Goal: Information Seeking & Learning: Check status

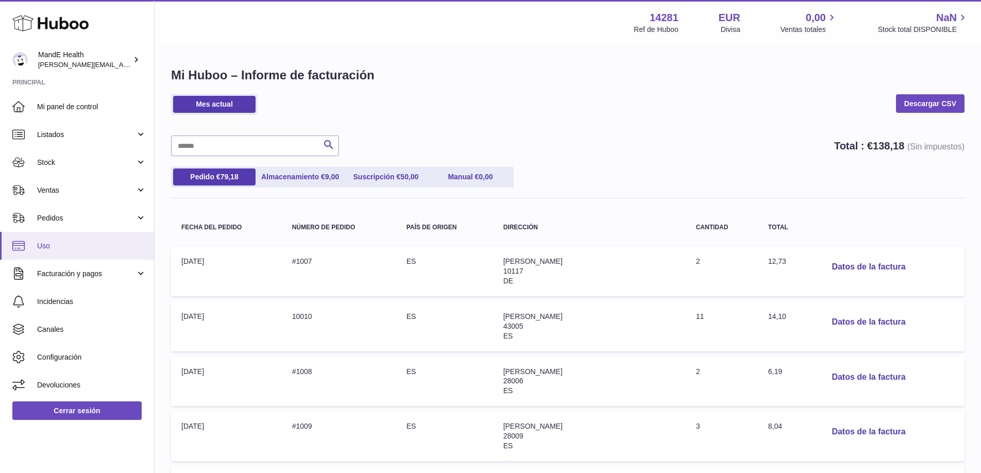
click at [72, 244] on span "Uso" at bounding box center [91, 246] width 109 height 10
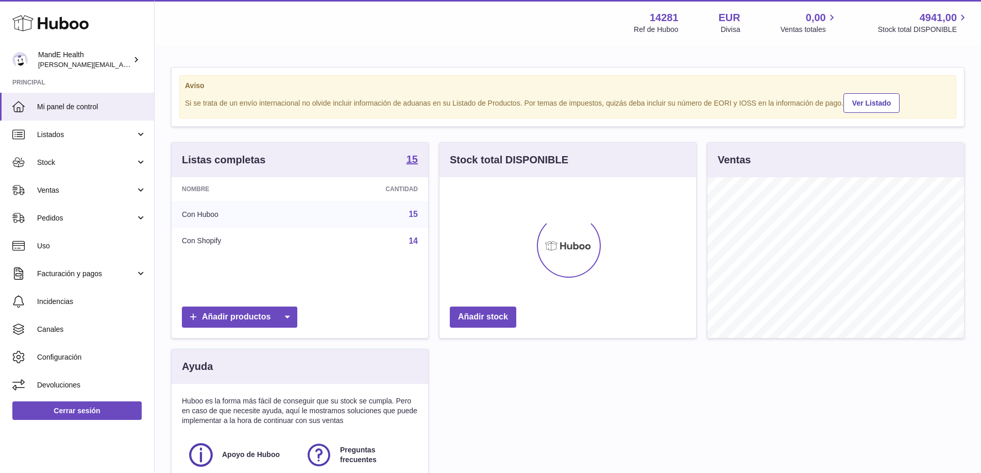
scroll to position [161, 257]
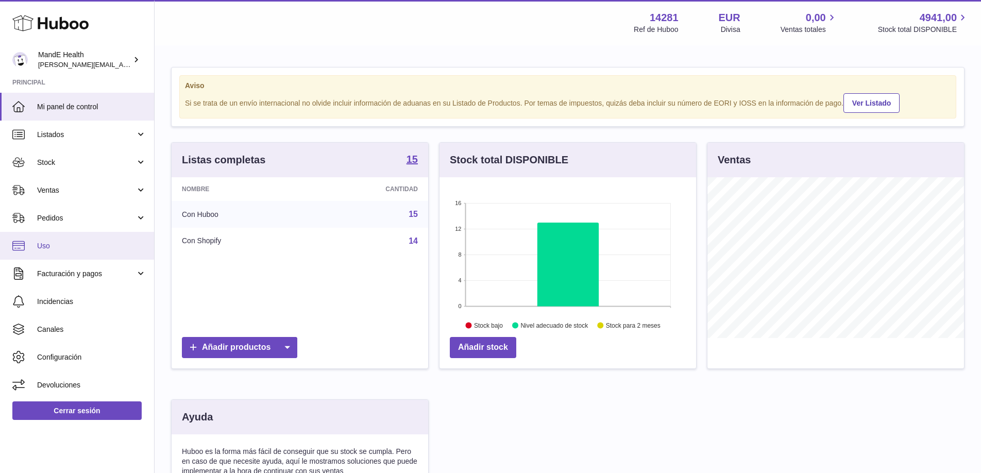
click at [56, 245] on span "Uso" at bounding box center [91, 246] width 109 height 10
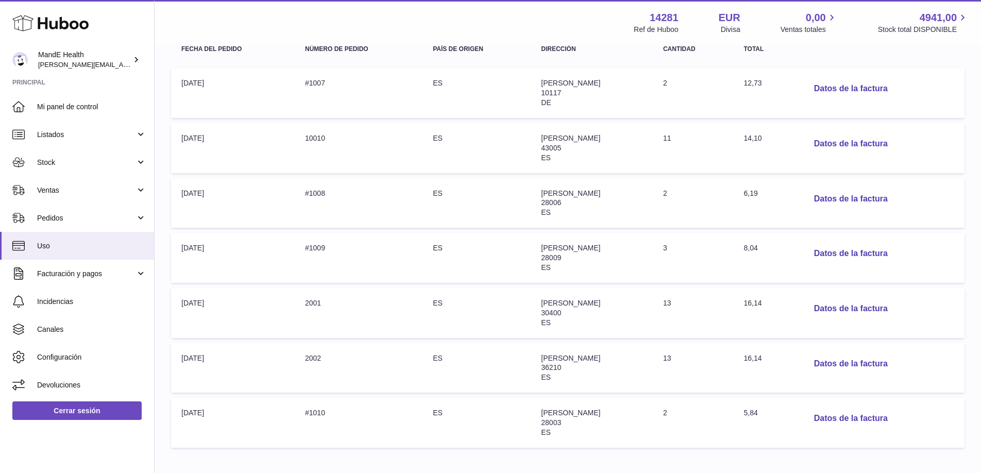
scroll to position [179, 0]
click at [841, 89] on button "Datos de la factura" at bounding box center [851, 88] width 90 height 21
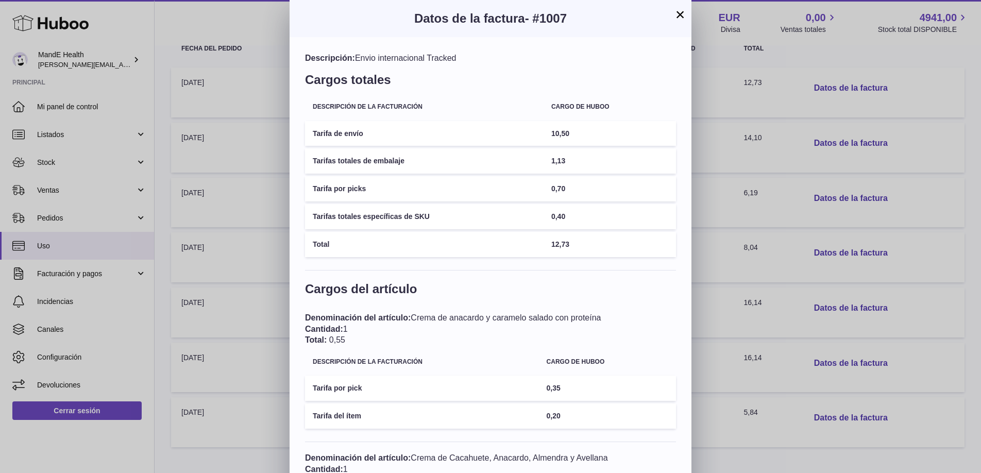
click at [677, 15] on button "×" at bounding box center [680, 14] width 12 height 12
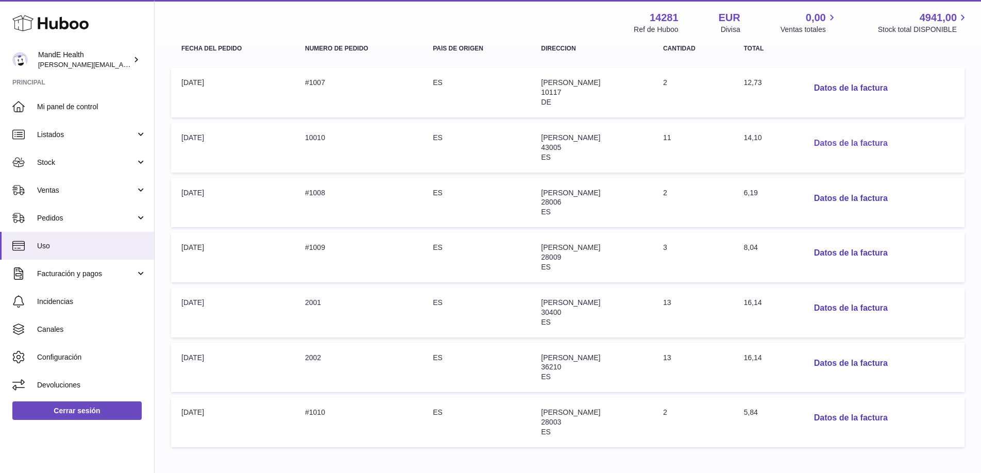
click at [821, 143] on button "Datos de la factura" at bounding box center [851, 143] width 90 height 21
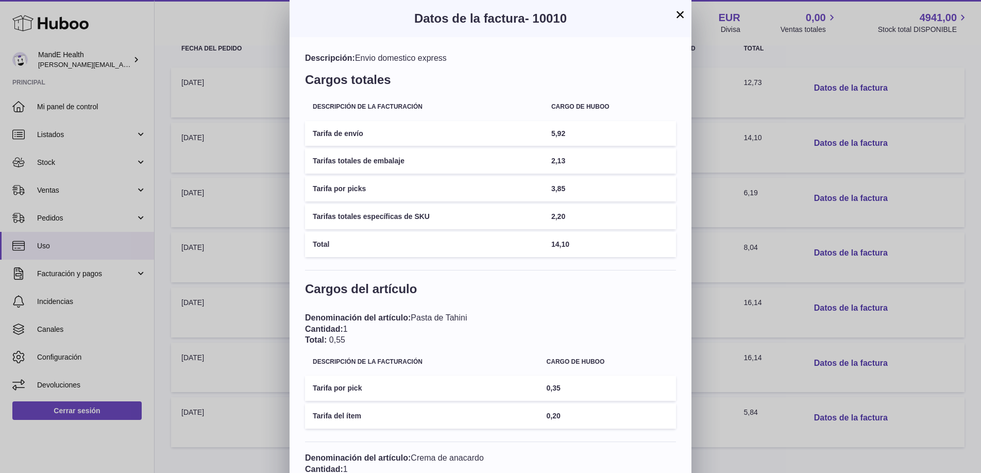
click at [679, 18] on button "×" at bounding box center [680, 14] width 12 height 12
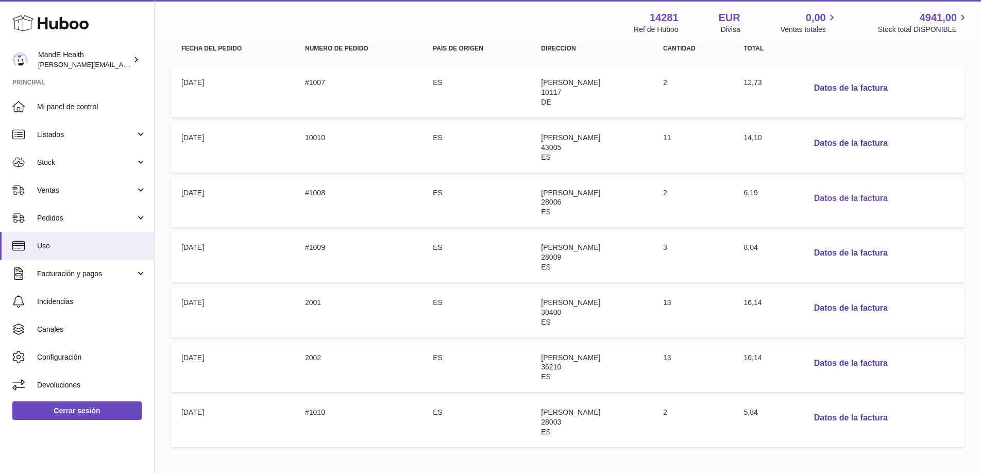
click at [852, 196] on button "Datos de la factura" at bounding box center [851, 198] width 90 height 21
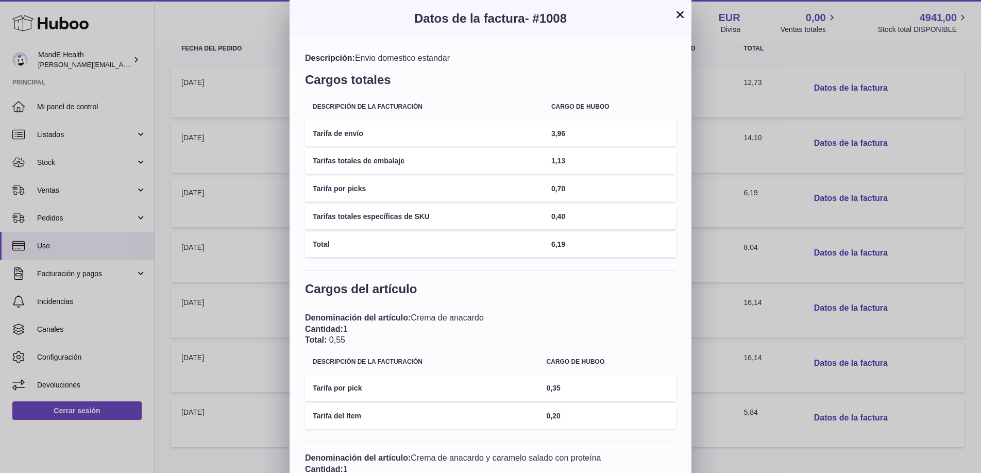
click at [681, 16] on button "×" at bounding box center [680, 14] width 12 height 12
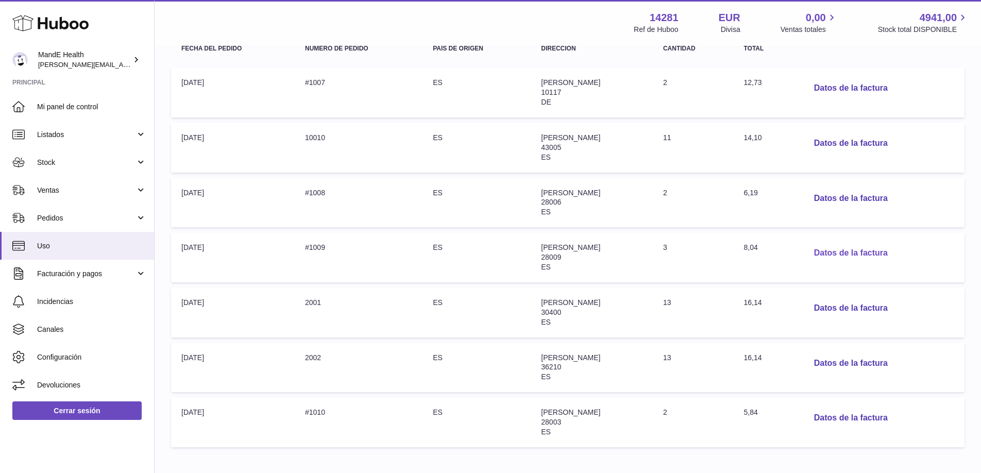
click at [843, 249] on button "Datos de la factura" at bounding box center [851, 253] width 90 height 21
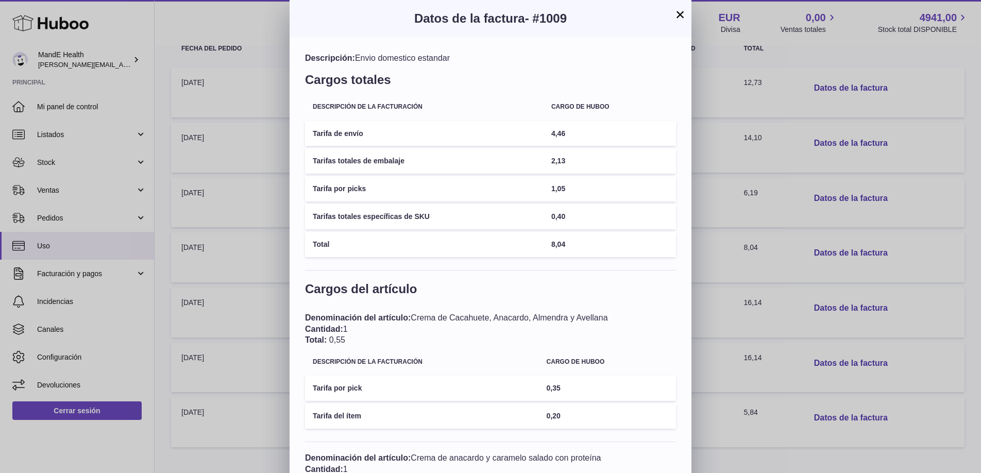
click at [681, 20] on button "×" at bounding box center [680, 14] width 12 height 12
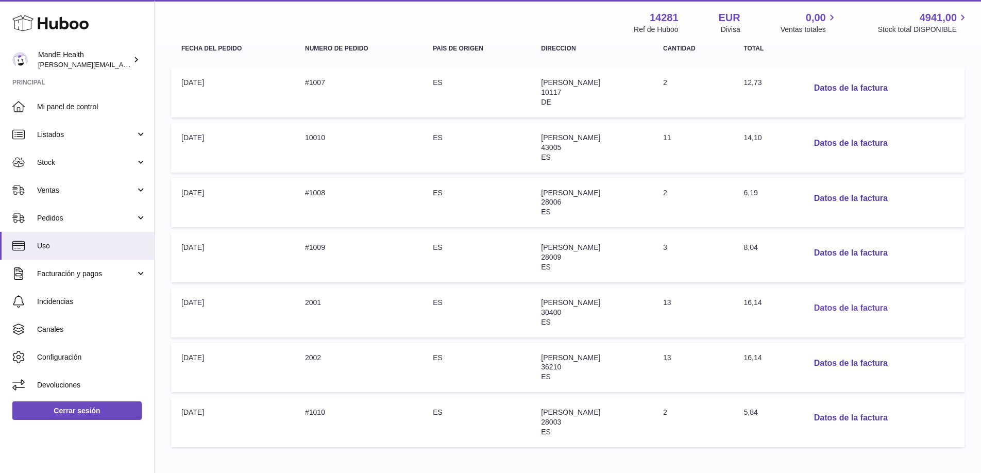
click at [834, 304] on button "Datos de la factura" at bounding box center [851, 308] width 90 height 21
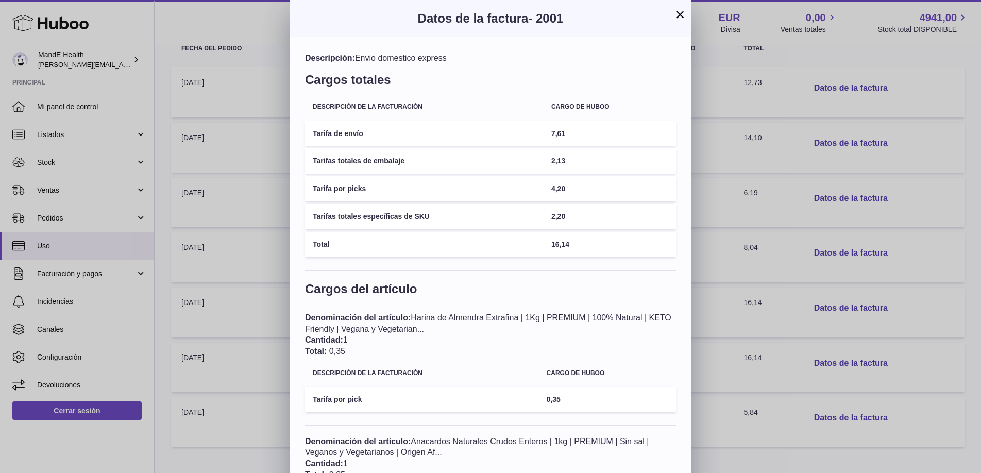
click at [677, 15] on button "×" at bounding box center [680, 14] width 12 height 12
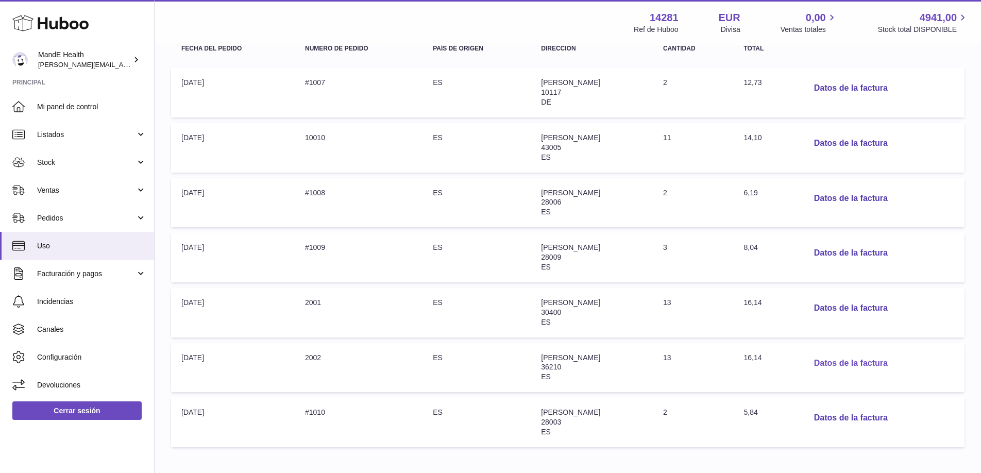
click at [837, 360] on button "Datos de la factura" at bounding box center [851, 363] width 90 height 21
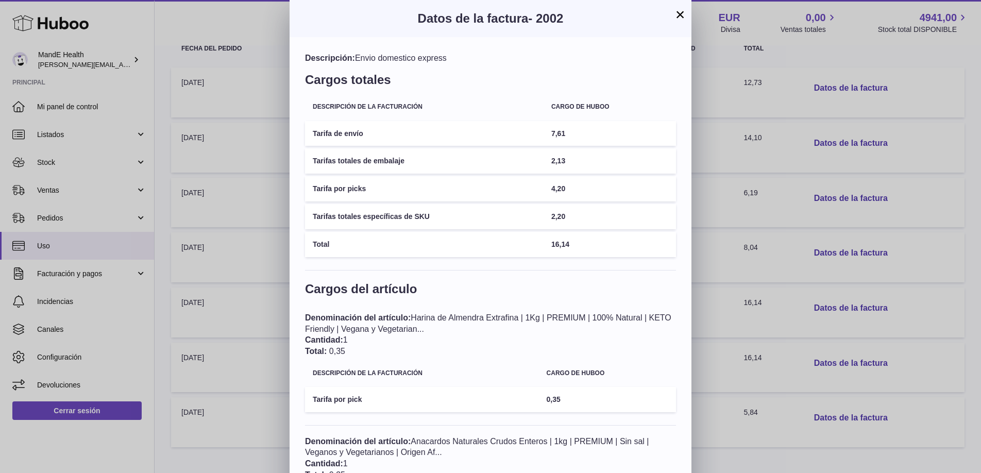
click at [683, 16] on button "×" at bounding box center [680, 14] width 12 height 12
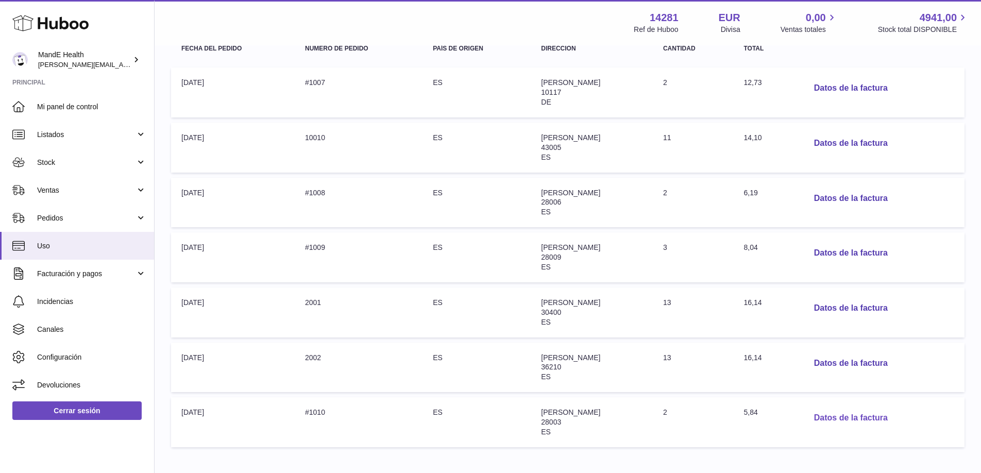
click at [856, 419] on button "Datos de la factura" at bounding box center [851, 417] width 90 height 21
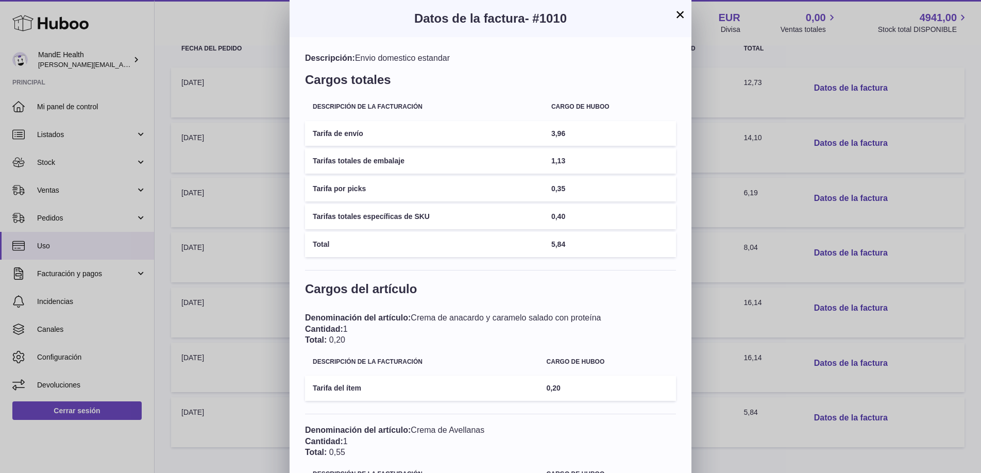
click at [678, 13] on button "×" at bounding box center [680, 14] width 12 height 12
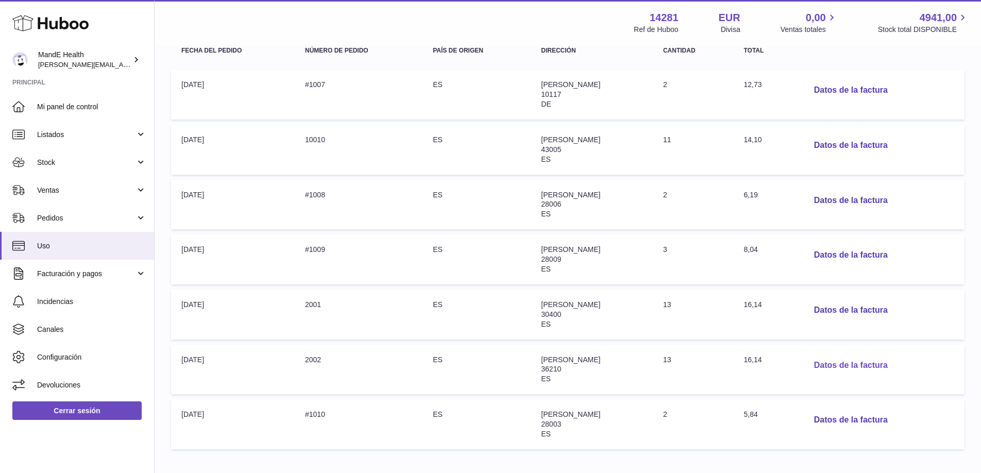
scroll to position [174, 0]
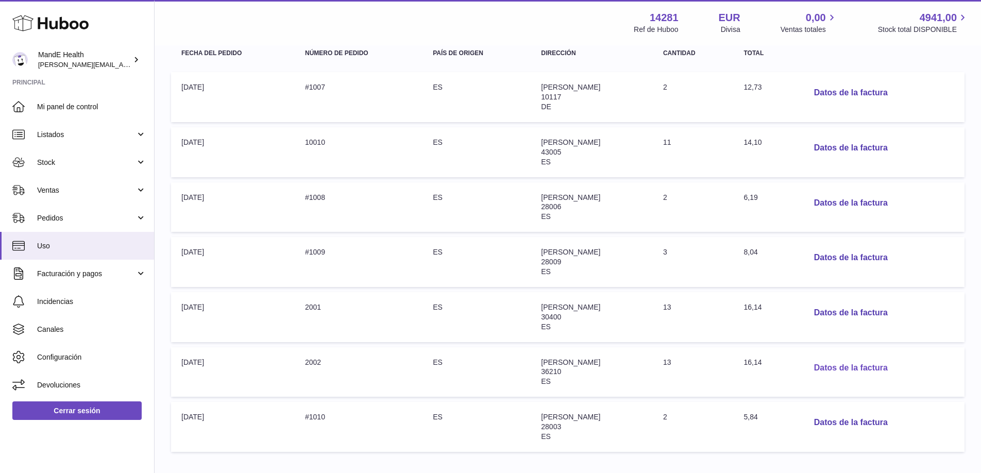
click at [844, 367] on button "Datos de la factura" at bounding box center [851, 368] width 90 height 21
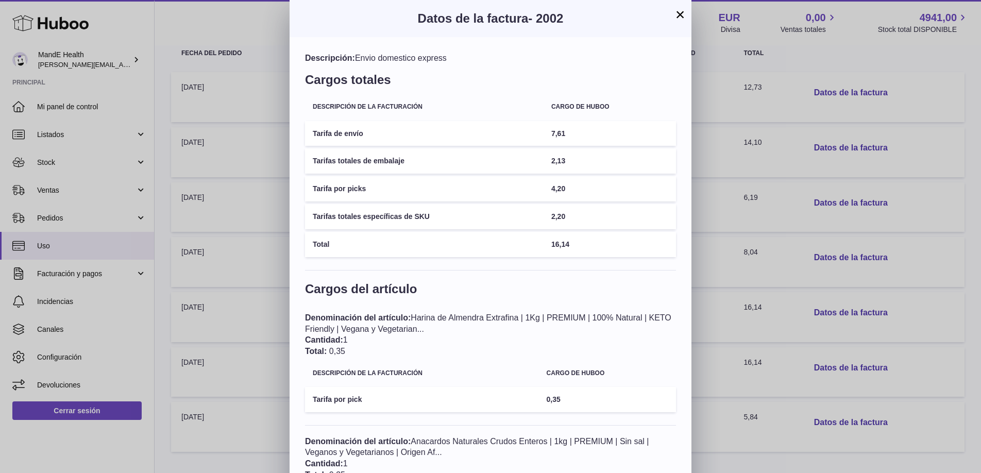
click at [682, 17] on button "×" at bounding box center [680, 14] width 12 height 12
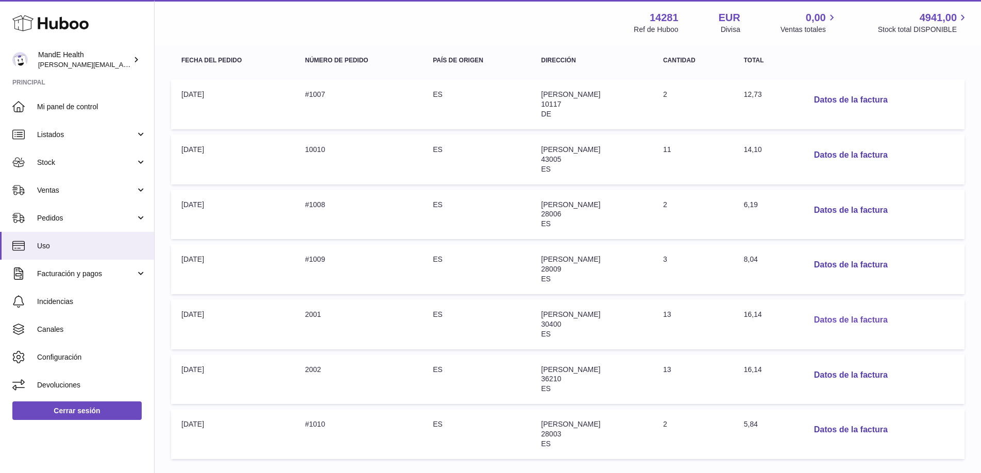
scroll to position [171, 0]
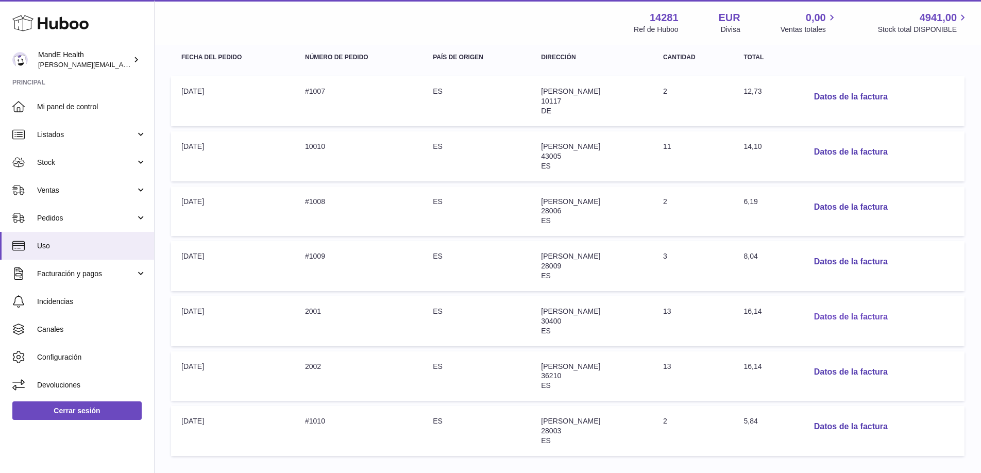
click at [831, 318] on button "Datos de la factura" at bounding box center [851, 317] width 90 height 21
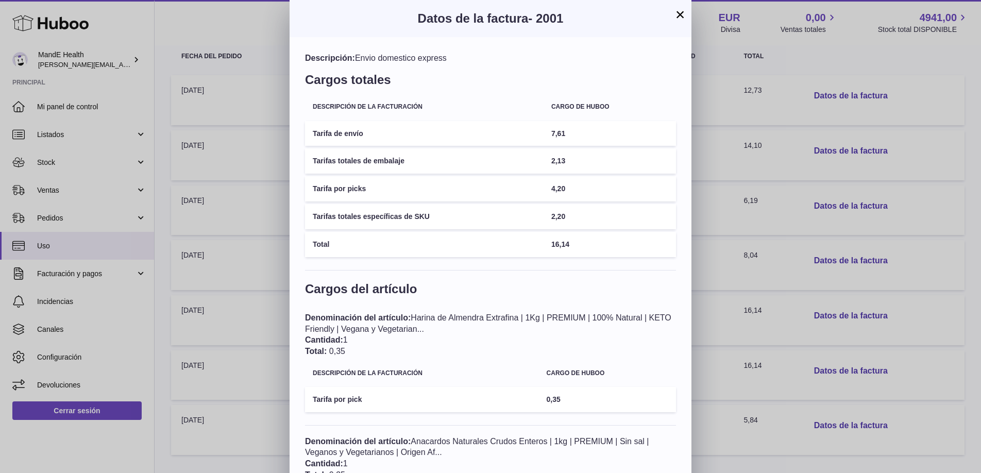
click at [678, 19] on button "×" at bounding box center [680, 14] width 12 height 12
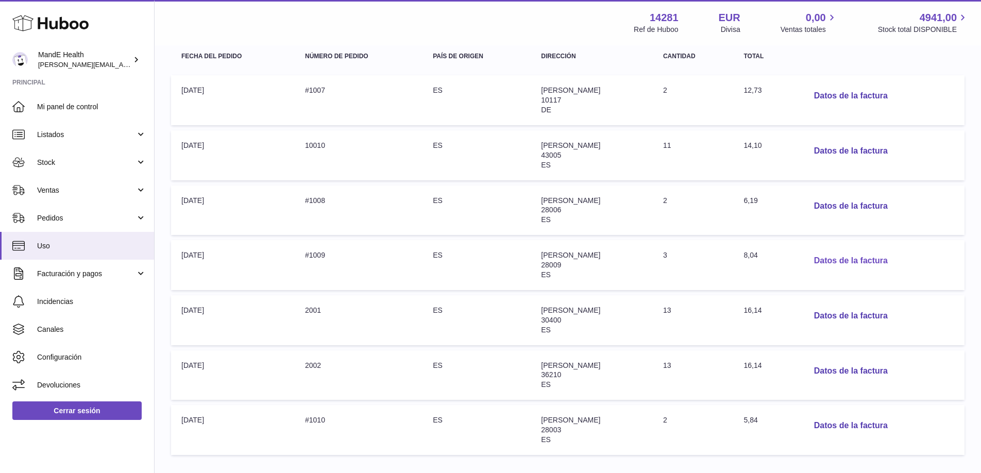
click at [825, 260] on button "Datos de la factura" at bounding box center [851, 260] width 90 height 21
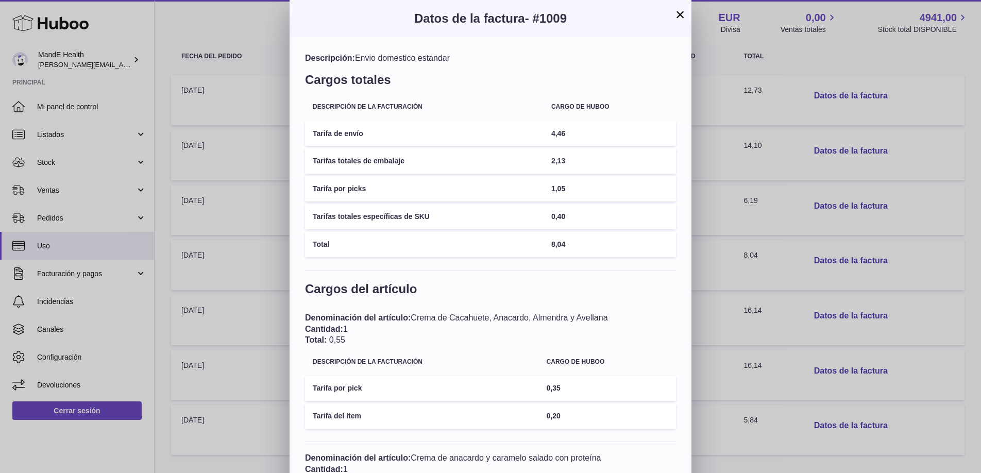
click at [679, 13] on button "×" at bounding box center [680, 14] width 12 height 12
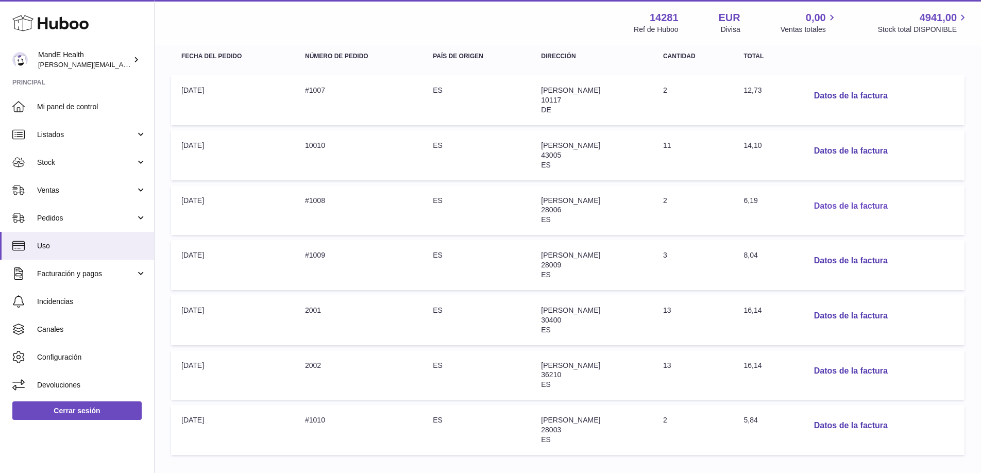
click at [852, 210] on button "Datos de la factura" at bounding box center [851, 206] width 90 height 21
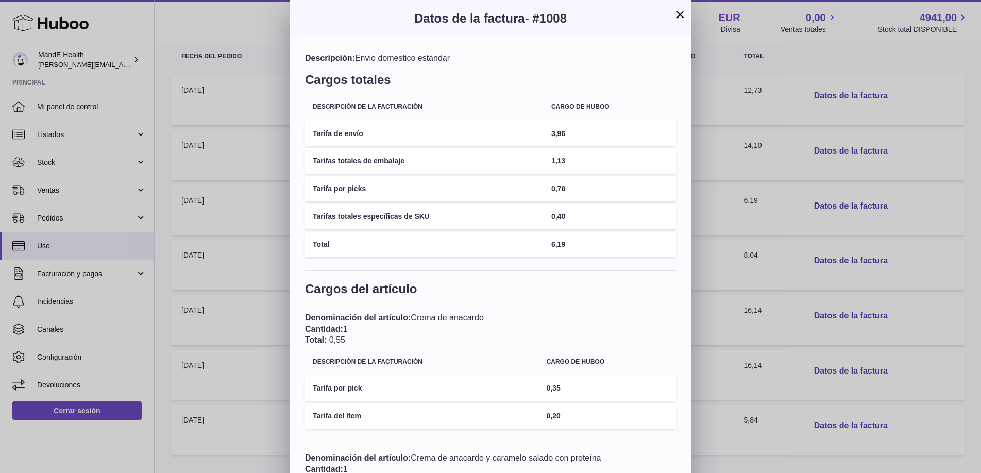
click at [684, 14] on button "×" at bounding box center [680, 14] width 12 height 12
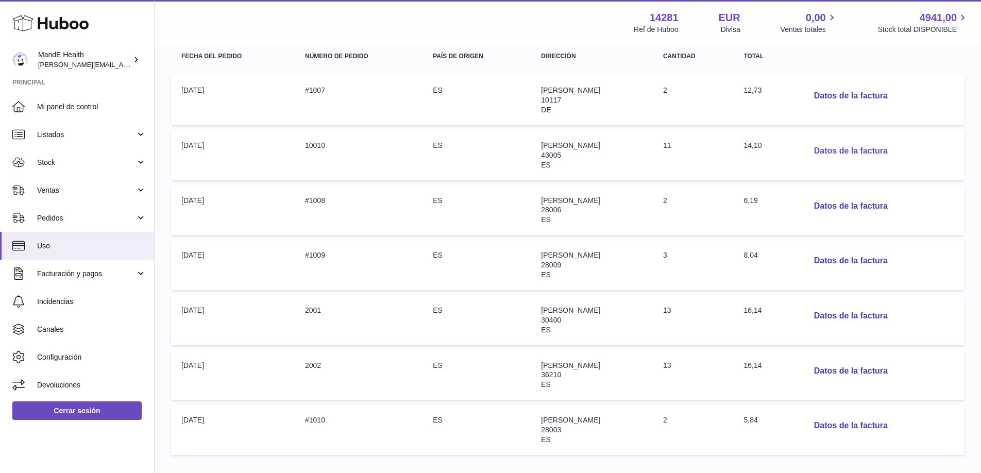
click at [826, 154] on button "Datos de la factura" at bounding box center [851, 151] width 90 height 21
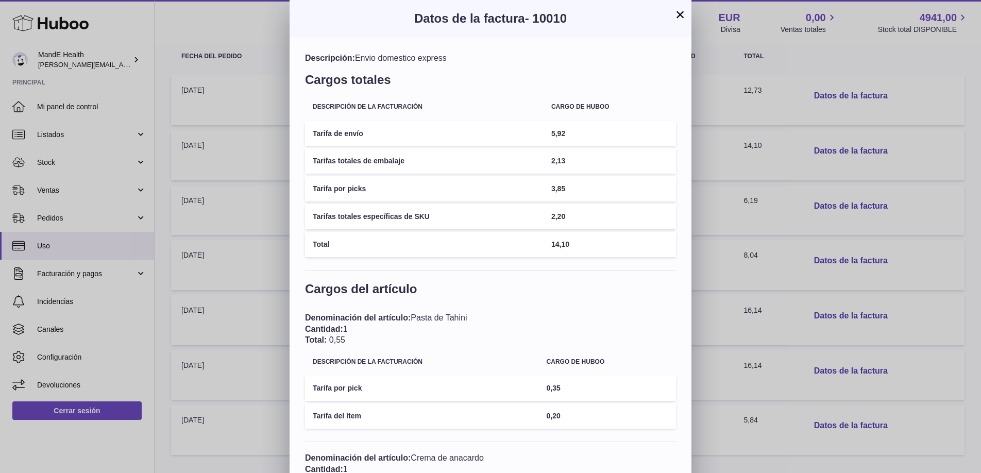
click at [679, 14] on button "×" at bounding box center [680, 14] width 12 height 12
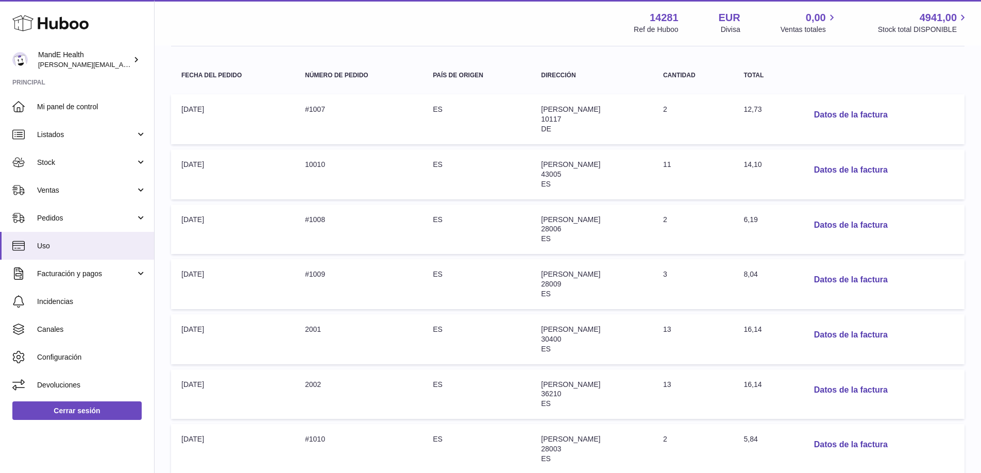
scroll to position [150, 0]
click at [836, 114] on button "Datos de la factura" at bounding box center [851, 117] width 90 height 21
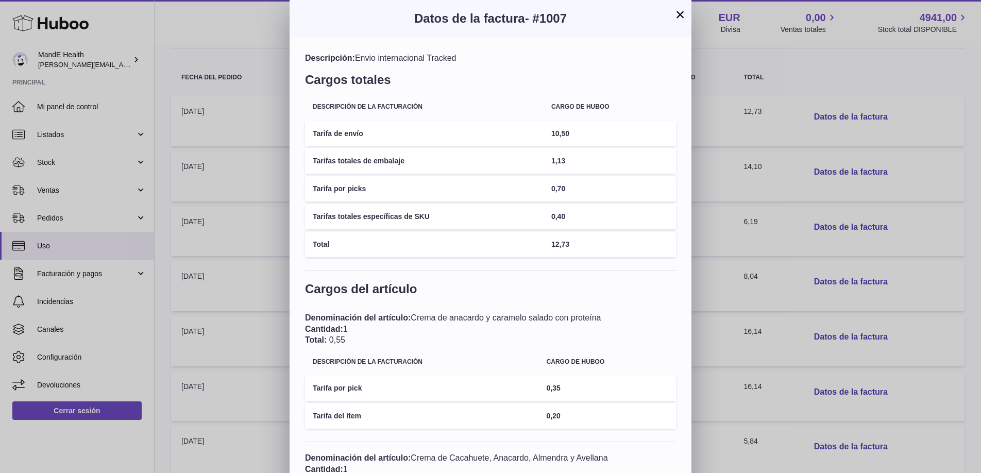
click at [680, 17] on button "×" at bounding box center [680, 14] width 12 height 12
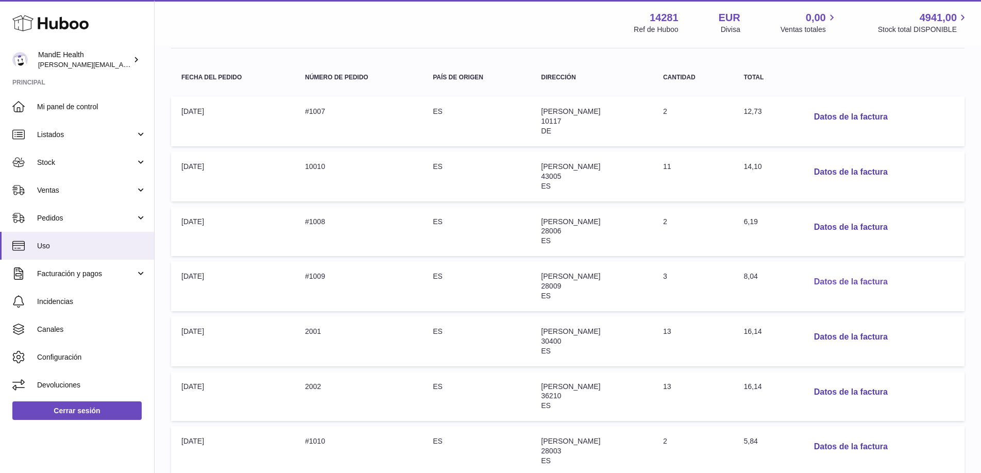
click at [854, 282] on button "Datos de la factura" at bounding box center [851, 281] width 90 height 21
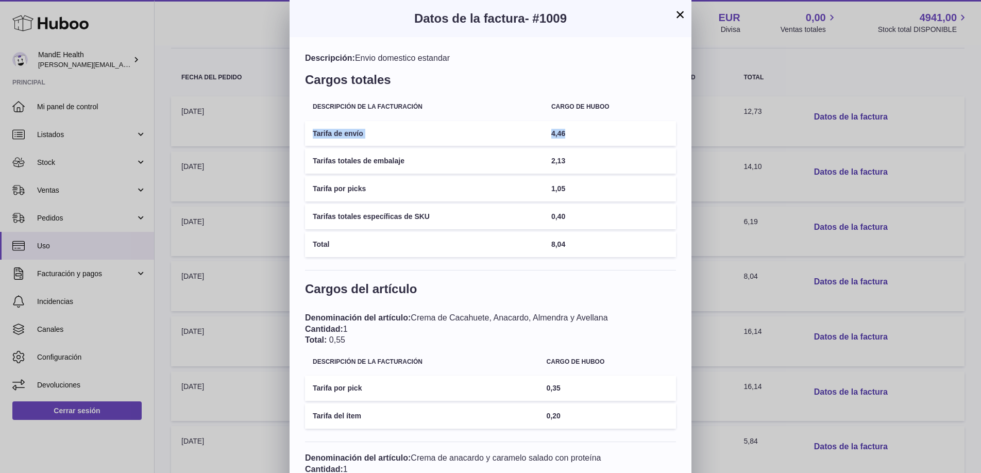
drag, startPoint x: 337, startPoint y: 132, endPoint x: 653, endPoint y: 135, distance: 315.8
click at [653, 135] on tr "Tarifa de envío 4,46" at bounding box center [490, 133] width 371 height 25
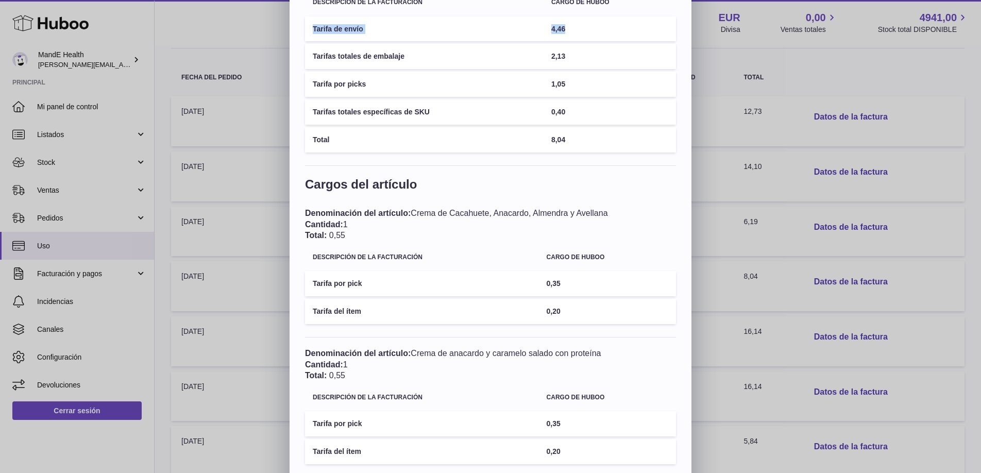
scroll to position [0, 0]
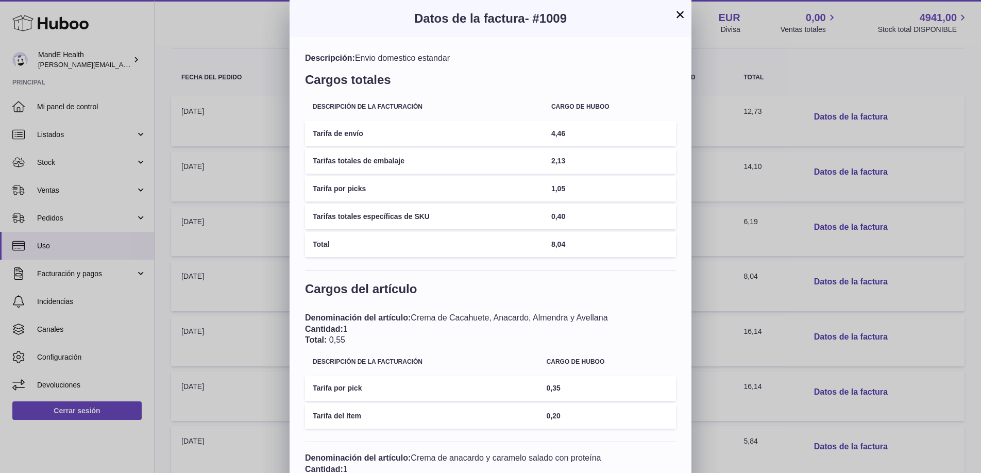
click at [577, 243] on td "8,04" at bounding box center [609, 244] width 132 height 25
drag, startPoint x: 682, startPoint y: 17, endPoint x: 683, endPoint y: 43, distance: 25.8
click at [682, 18] on button "×" at bounding box center [680, 14] width 12 height 12
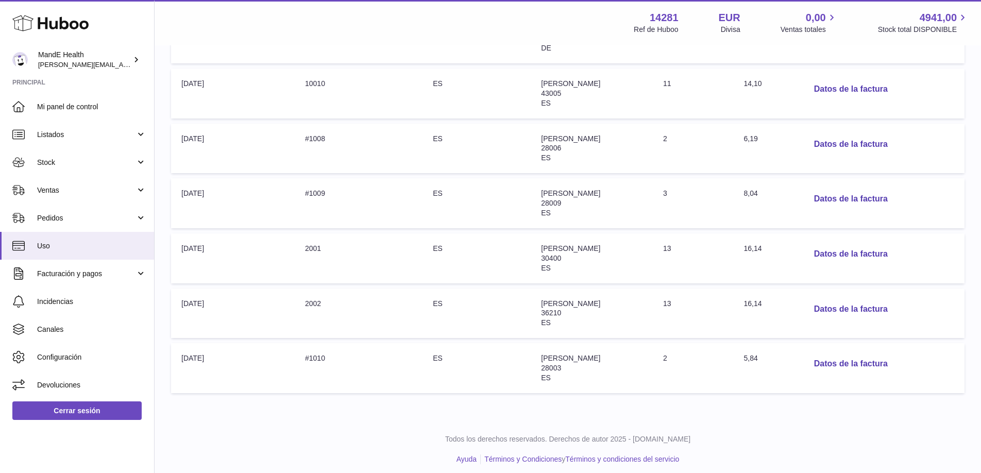
scroll to position [235, 0]
click at [844, 196] on button "Datos de la factura" at bounding box center [851, 196] width 90 height 21
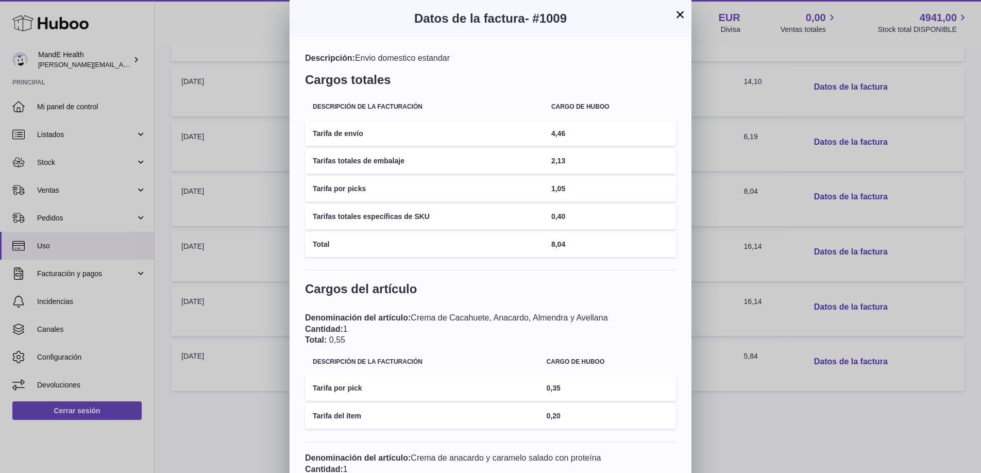
drag, startPoint x: 679, startPoint y: 17, endPoint x: 687, endPoint y: 30, distance: 15.5
click at [680, 18] on button "×" at bounding box center [680, 14] width 12 height 12
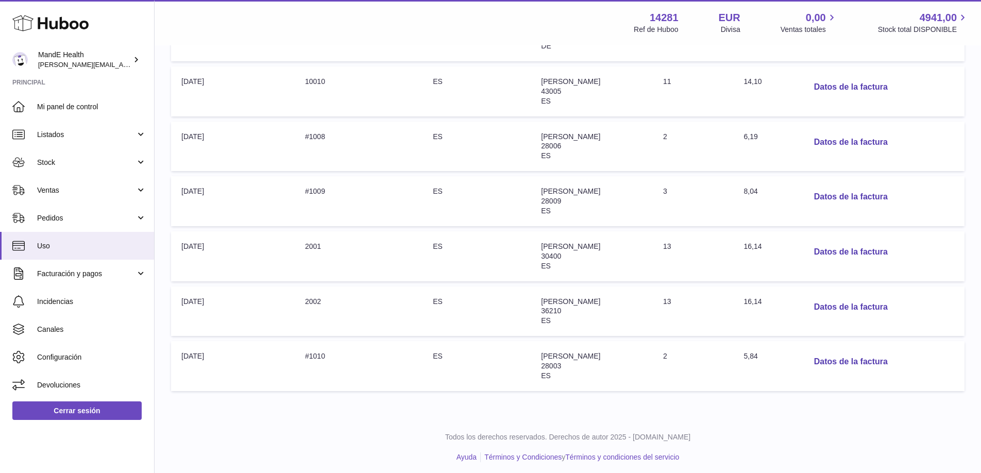
click at [598, 369] on td "Dirección: alejandra mendieta prado 28003 ES" at bounding box center [592, 366] width 122 height 50
click at [835, 363] on button "Datos de la factura" at bounding box center [851, 361] width 90 height 21
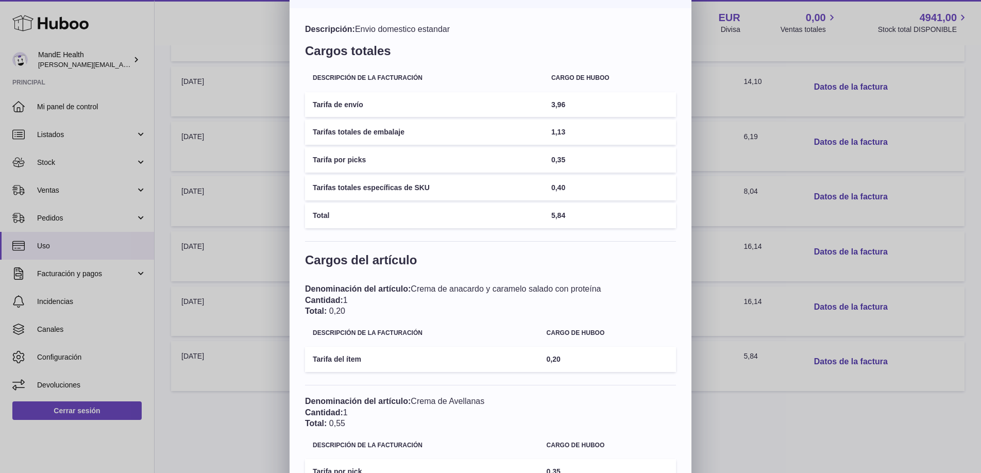
scroll to position [0, 0]
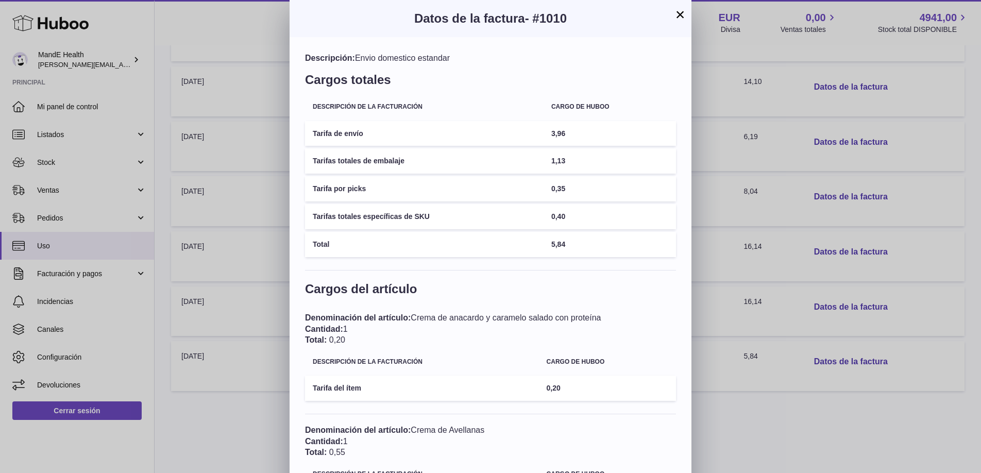
click at [678, 14] on button "×" at bounding box center [680, 14] width 12 height 12
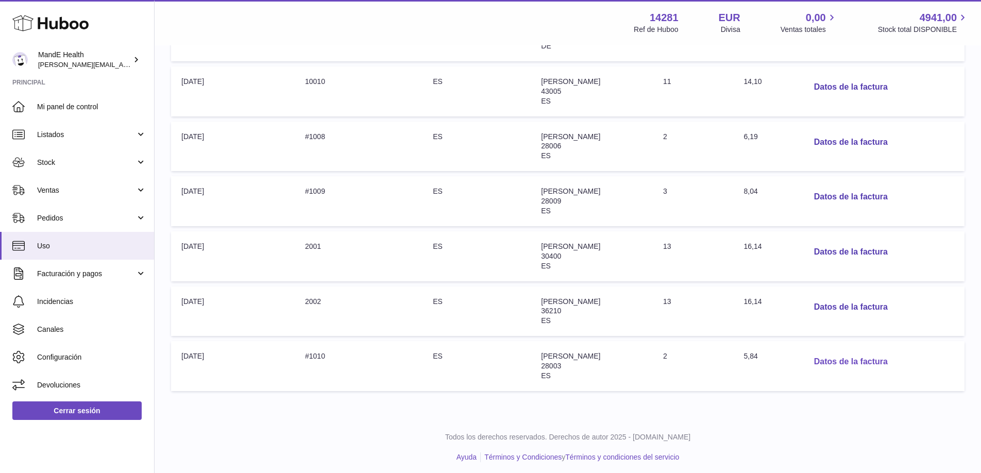
click at [846, 365] on button "Datos de la factura" at bounding box center [851, 361] width 90 height 21
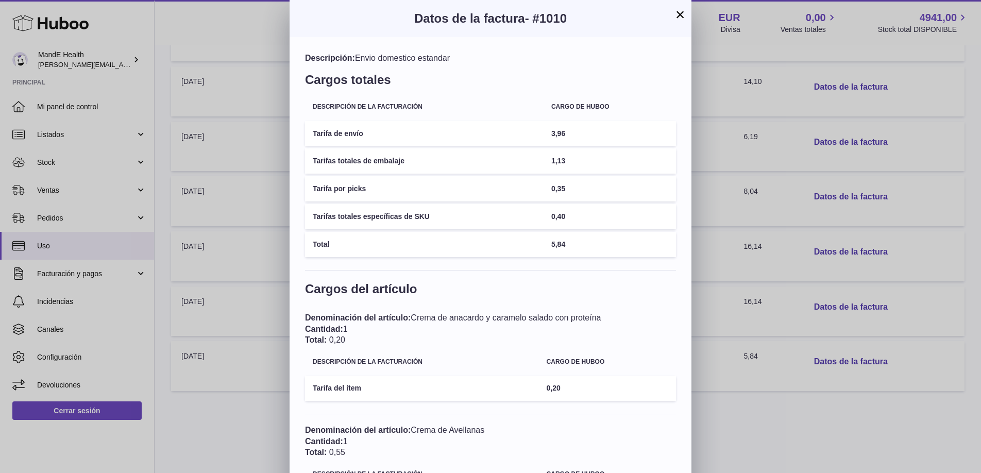
click at [683, 17] on button "×" at bounding box center [680, 14] width 12 height 12
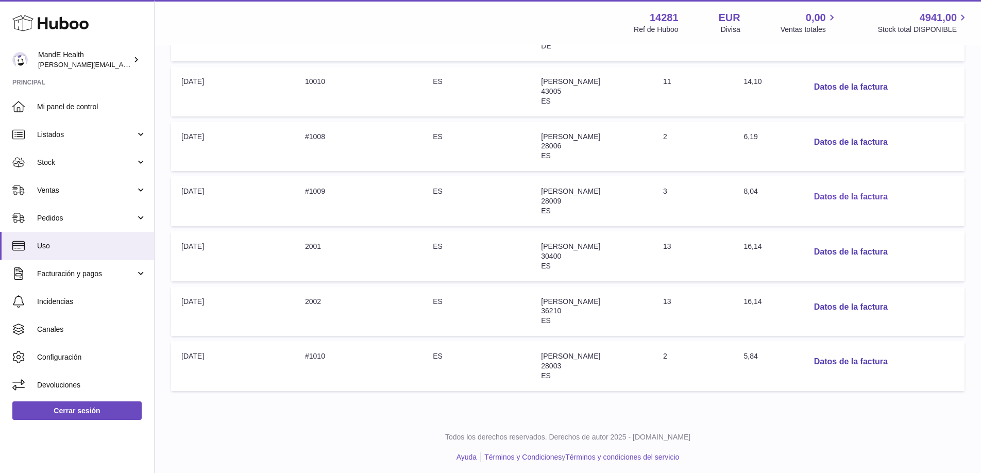
click at [841, 189] on button "Datos de la factura" at bounding box center [851, 196] width 90 height 21
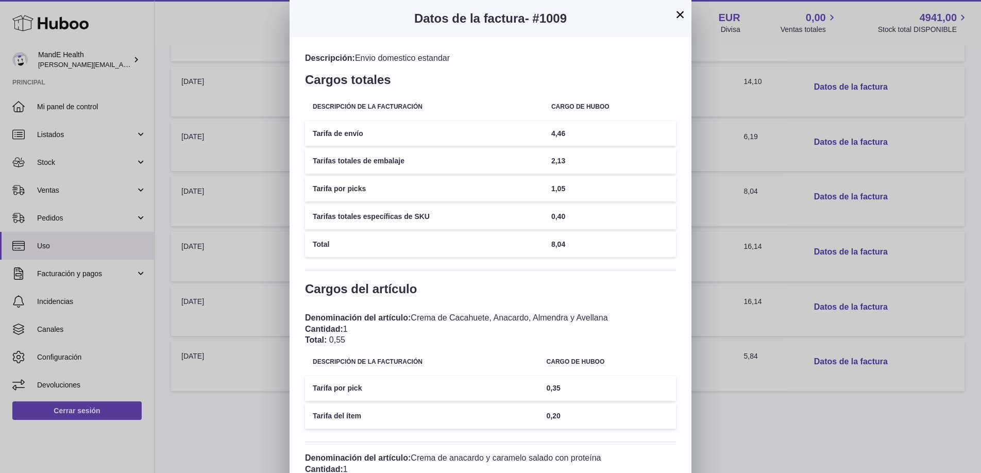
click at [679, 20] on button "×" at bounding box center [680, 14] width 12 height 12
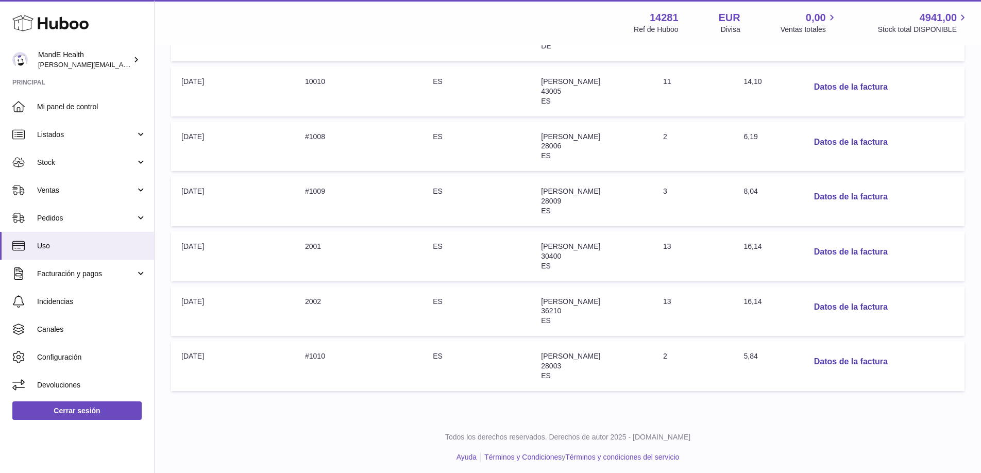
scroll to position [240, 0]
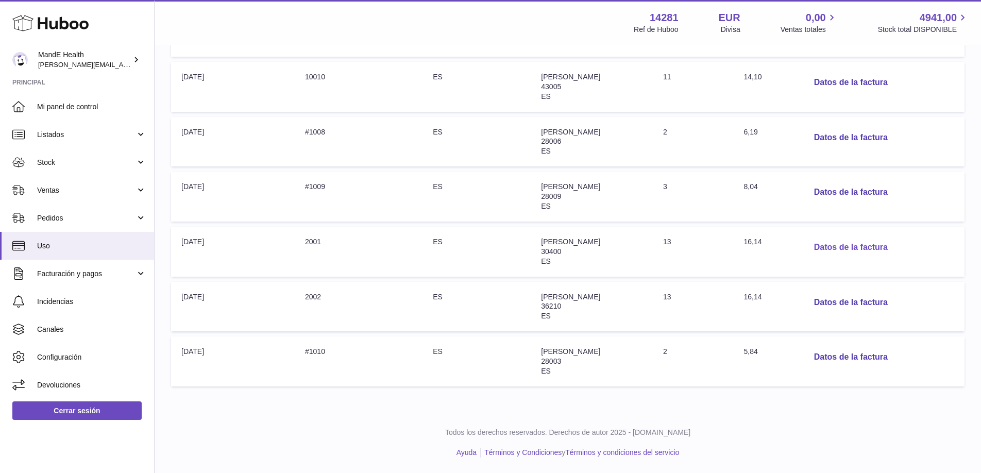
click at [840, 243] on button "Datos de la factura" at bounding box center [851, 247] width 90 height 21
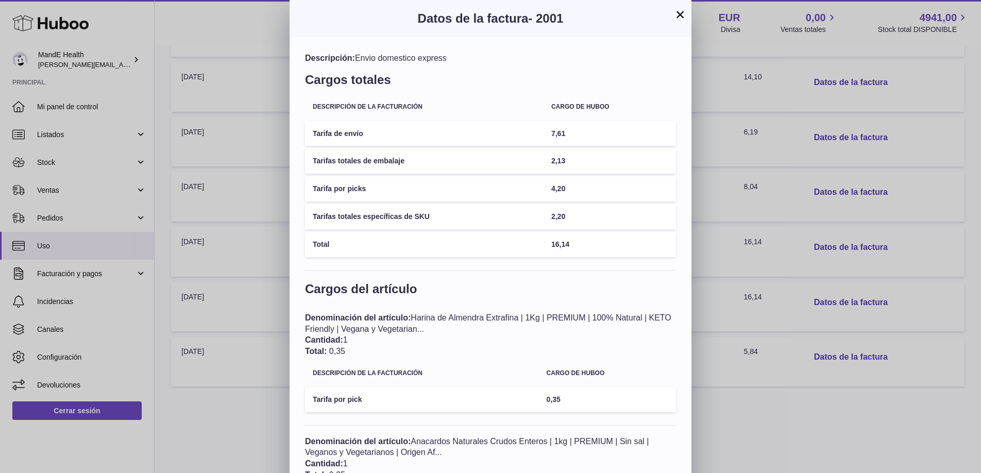
click at [683, 16] on button "×" at bounding box center [680, 14] width 12 height 12
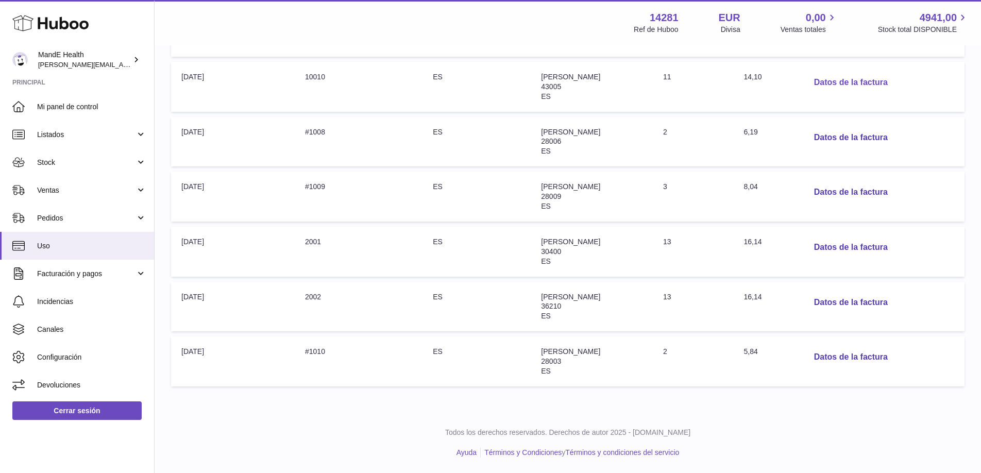
click at [843, 83] on button "Datos de la factura" at bounding box center [851, 82] width 90 height 21
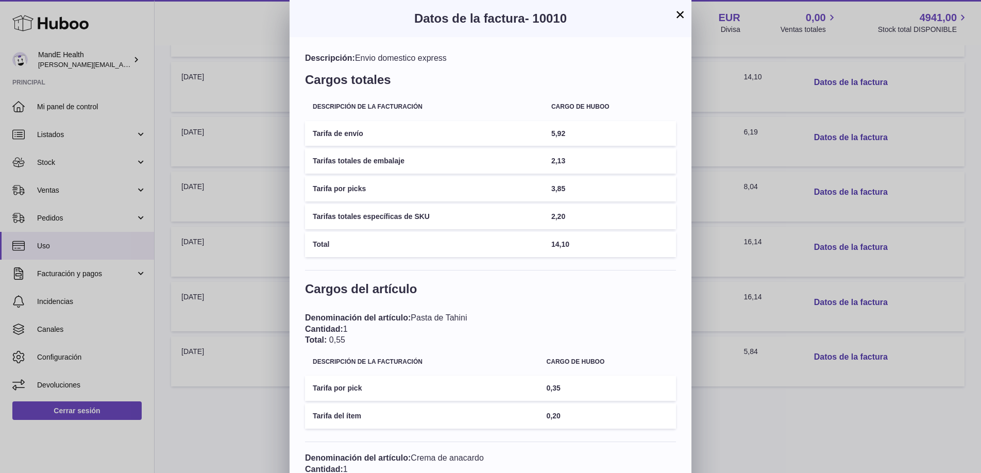
click at [678, 21] on button "×" at bounding box center [680, 14] width 12 height 12
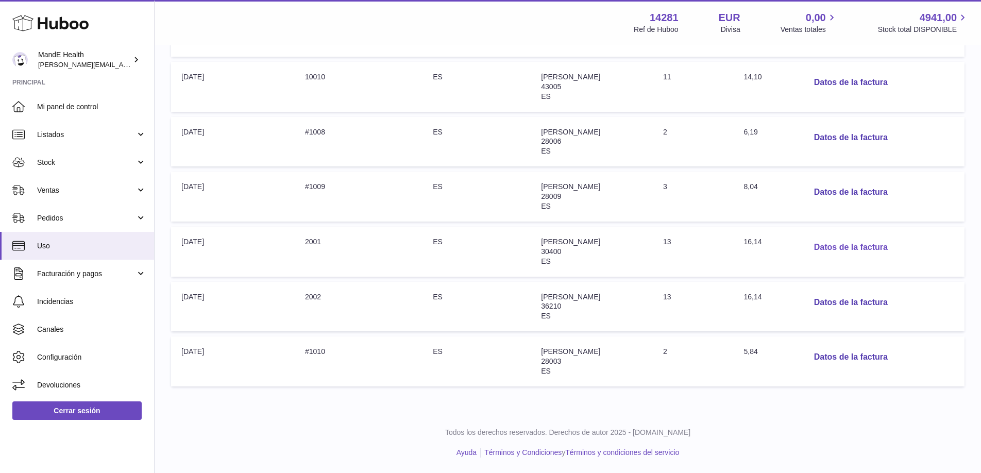
click at [848, 247] on button "Datos de la factura" at bounding box center [851, 247] width 90 height 21
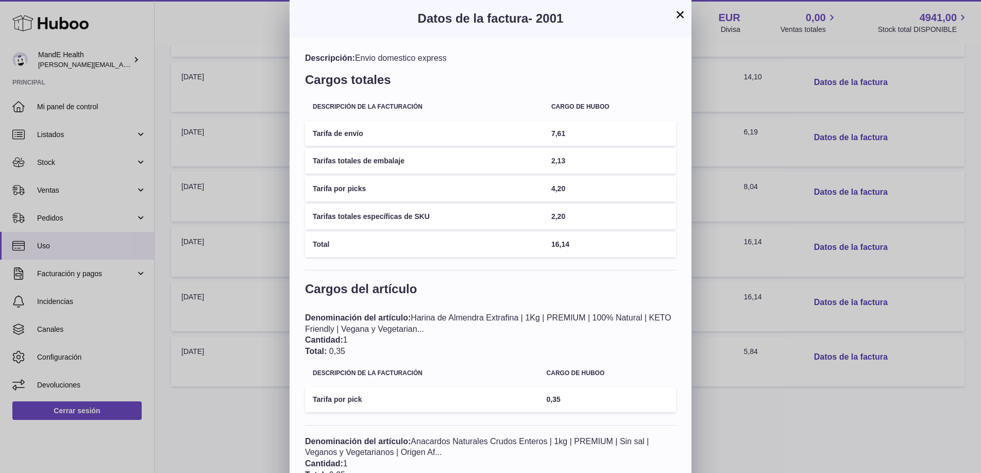
click at [681, 19] on button "×" at bounding box center [680, 14] width 12 height 12
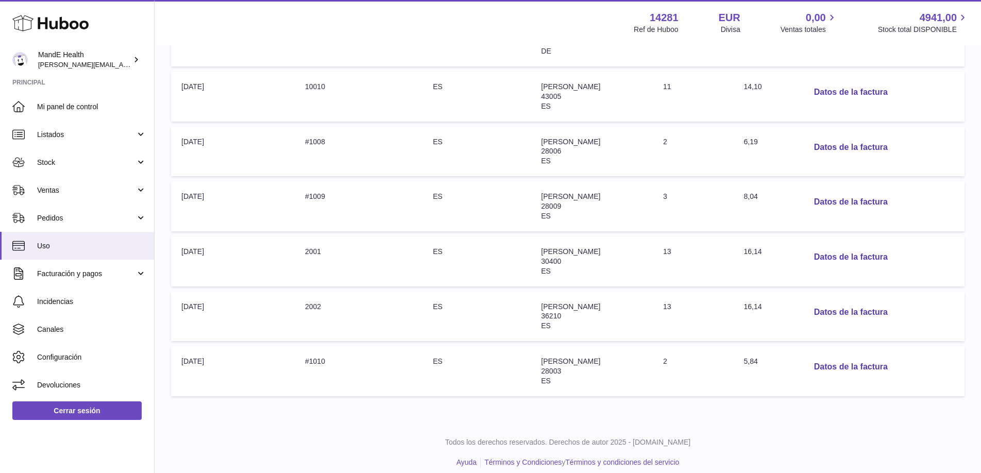
scroll to position [230, 0]
click at [837, 247] on button "Datos de la factura" at bounding box center [851, 256] width 90 height 21
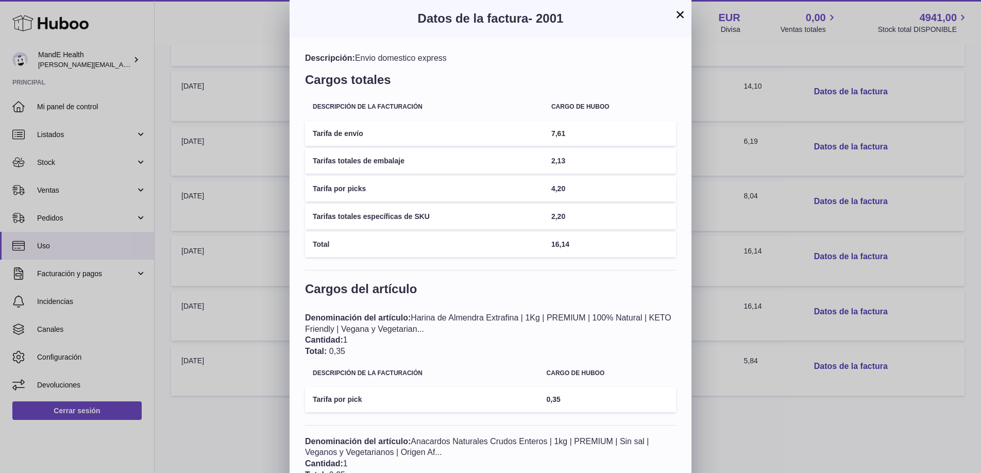
click at [681, 15] on button "×" at bounding box center [680, 14] width 12 height 12
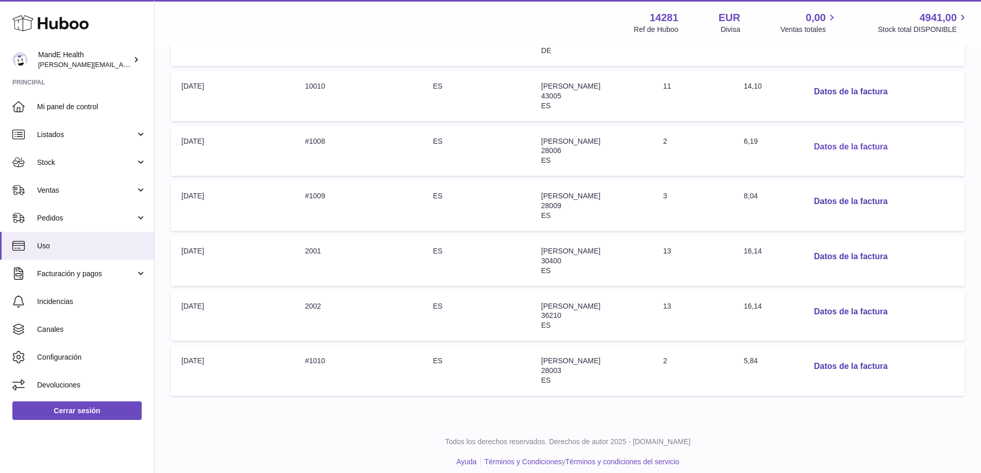
click at [834, 144] on button "Datos de la factura" at bounding box center [851, 147] width 90 height 21
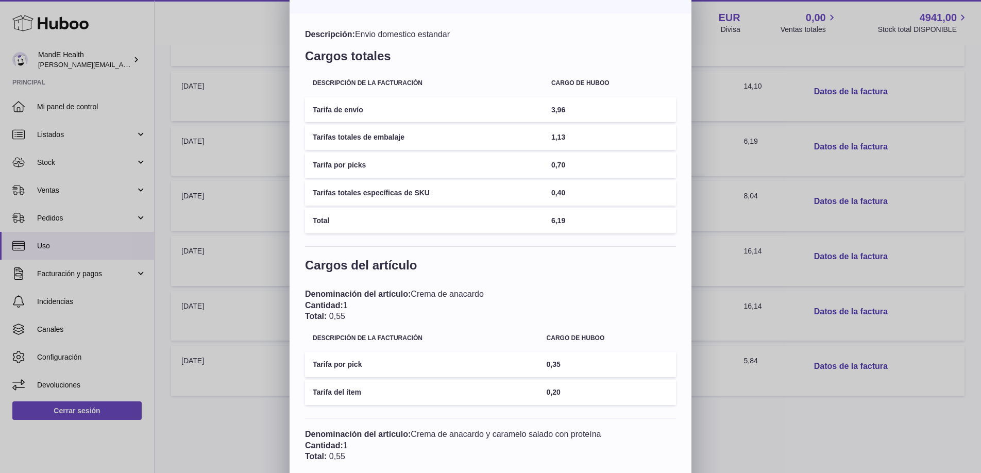
scroll to position [0, 0]
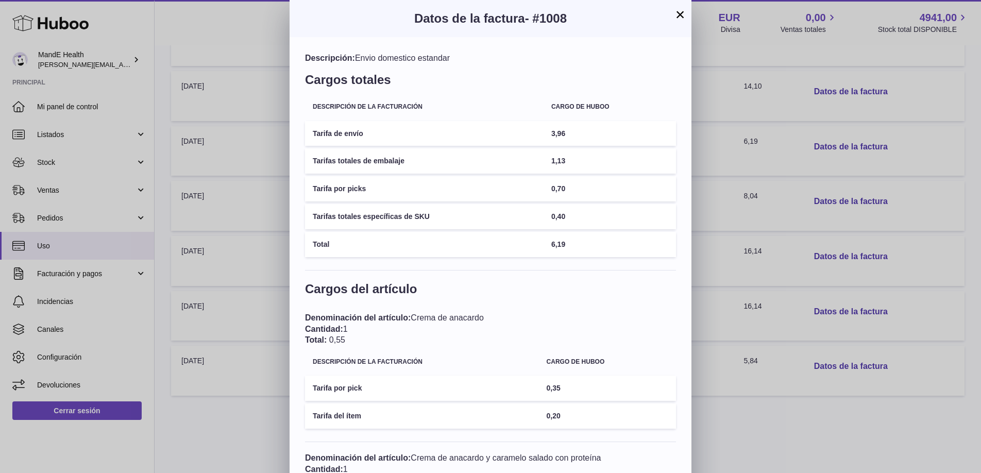
click at [685, 14] on button "×" at bounding box center [680, 14] width 12 height 12
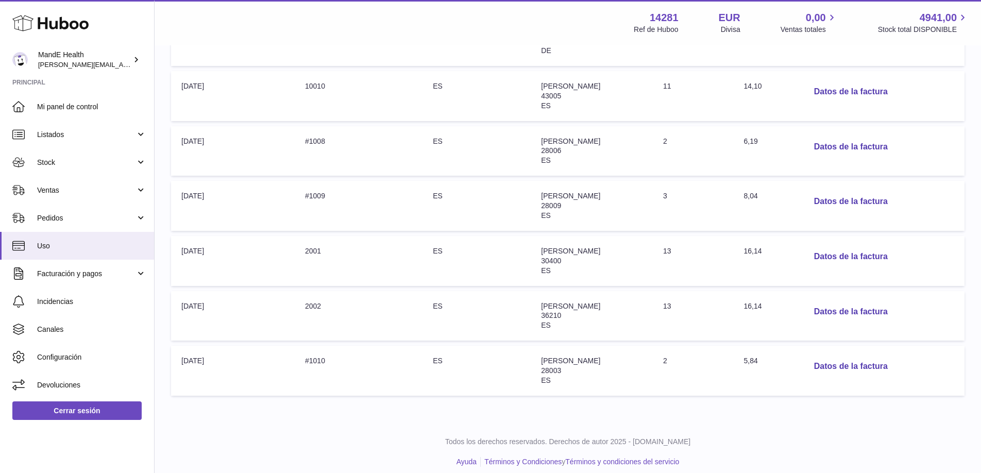
scroll to position [240, 0]
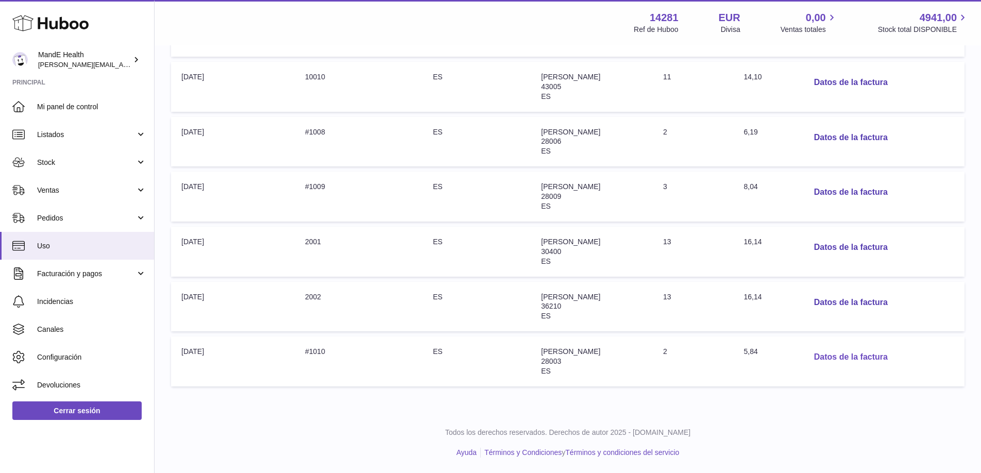
click at [840, 357] on button "Datos de la factura" at bounding box center [851, 357] width 90 height 21
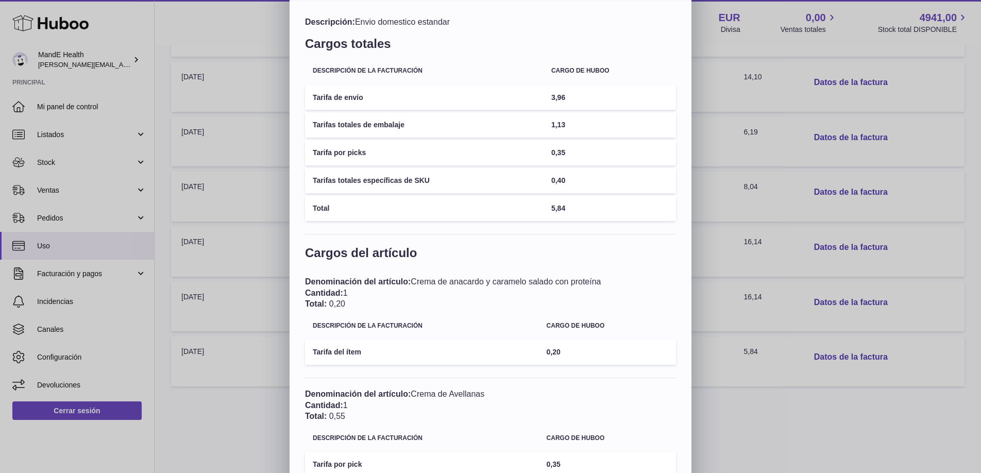
scroll to position [35, 0]
drag, startPoint x: 608, startPoint y: 104, endPoint x: 562, endPoint y: 125, distance: 50.9
click at [608, 104] on tr "Tarifa de envío 3,96" at bounding box center [490, 98] width 371 height 25
drag, startPoint x: 540, startPoint y: 127, endPoint x: 579, endPoint y: 127, distance: 38.1
click at [579, 127] on tr "Tarifas totales de embalaje 1,13" at bounding box center [490, 125] width 371 height 25
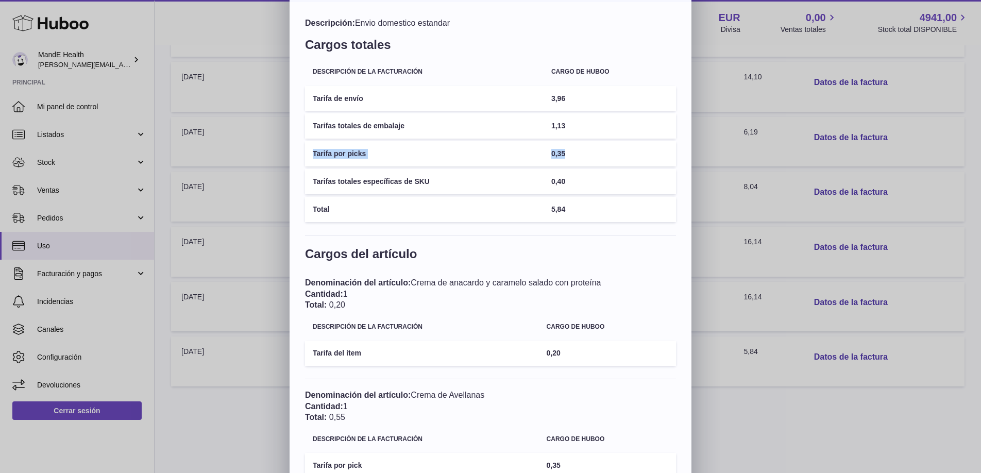
drag, startPoint x: 535, startPoint y: 147, endPoint x: 595, endPoint y: 162, distance: 61.5
click at [595, 162] on tr "Tarifa por picks 0,35" at bounding box center [490, 153] width 371 height 25
drag, startPoint x: 594, startPoint y: 166, endPoint x: 586, endPoint y: 198, distance: 33.5
click at [590, 179] on tbody "Tarifa de envío 3,96 Tarifas totales de embalaje 1,13 Tarifa por picks 0,35 Tar…" at bounding box center [490, 154] width 371 height 136
drag, startPoint x: 585, startPoint y: 201, endPoint x: 648, endPoint y: 96, distance: 122.0
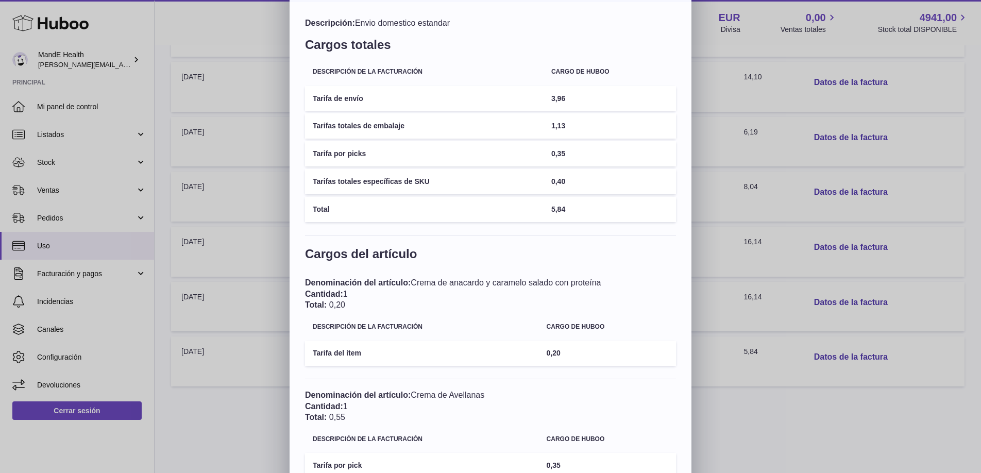
click at [590, 197] on td "5,84" at bounding box center [609, 209] width 132 height 25
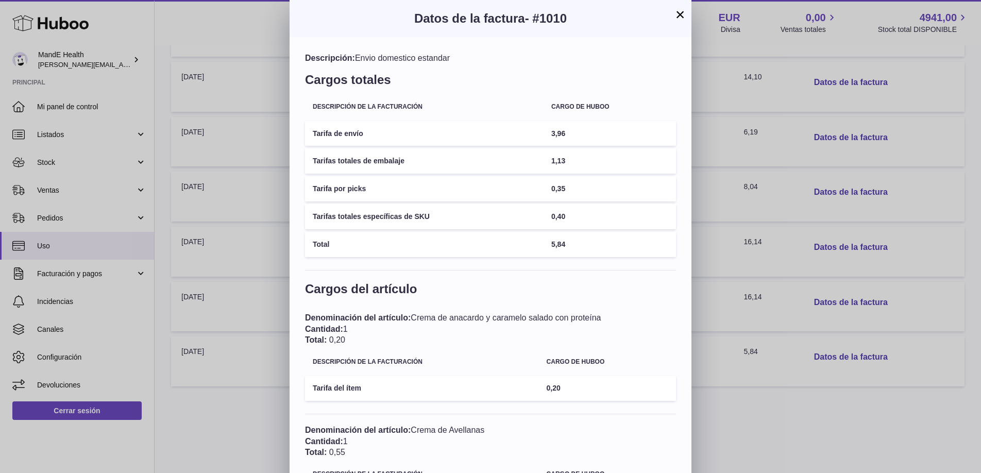
click at [682, 20] on button "×" at bounding box center [680, 14] width 12 height 12
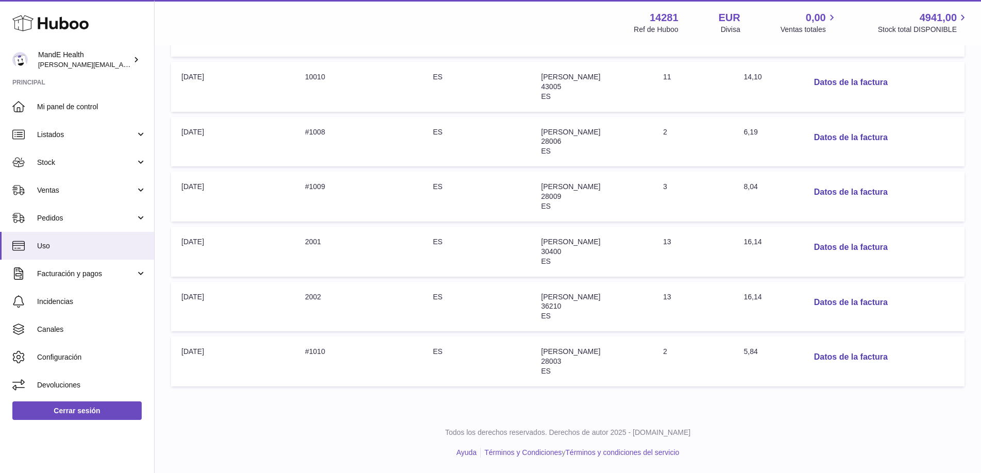
click at [643, 203] on td "Dirección: Xabier Torralba Jimenez 28009 ES" at bounding box center [592, 197] width 122 height 50
click at [843, 194] on button "Datos de la factura" at bounding box center [851, 192] width 90 height 21
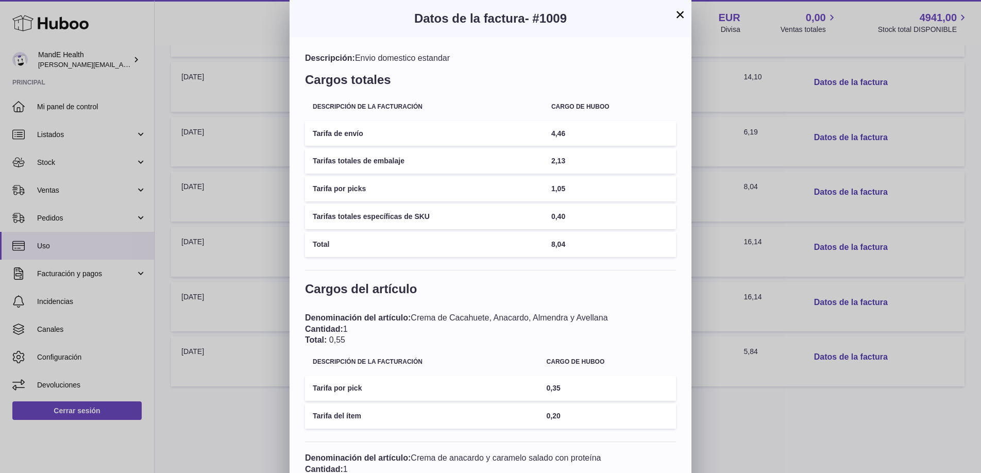
click at [676, 15] on button "×" at bounding box center [680, 14] width 12 height 12
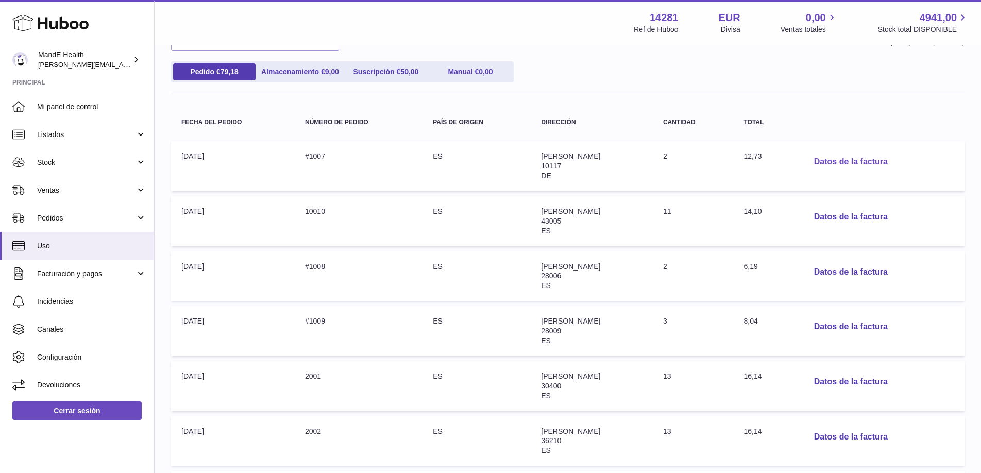
scroll to position [104, 0]
click at [848, 163] on button "Datos de la factura" at bounding box center [851, 162] width 90 height 21
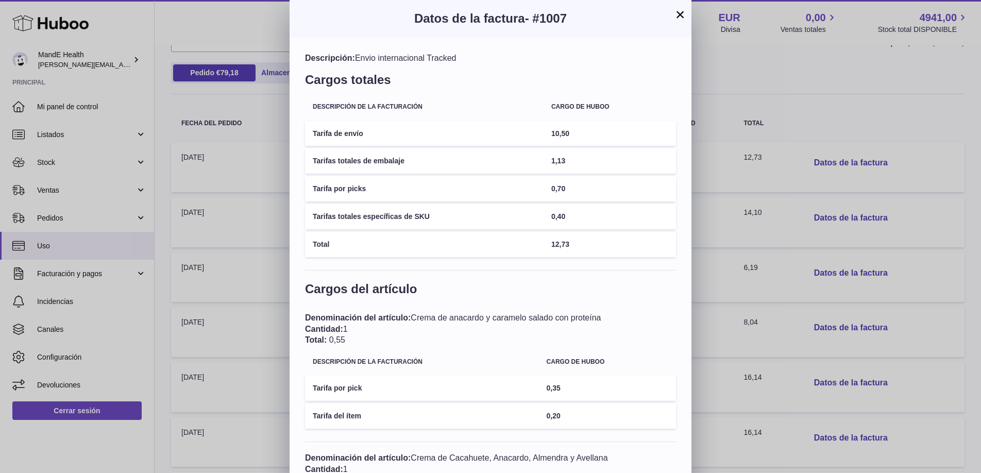
click at [680, 15] on button "×" at bounding box center [680, 14] width 12 height 12
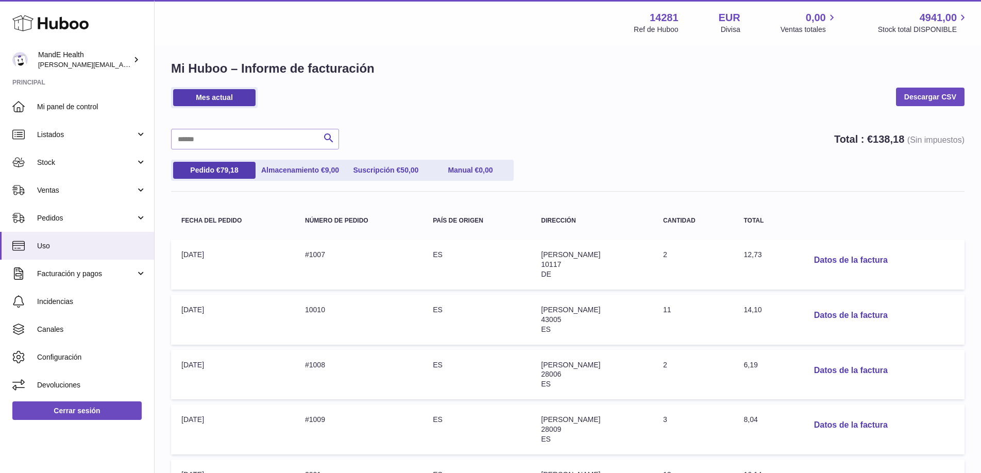
scroll to position [0, 0]
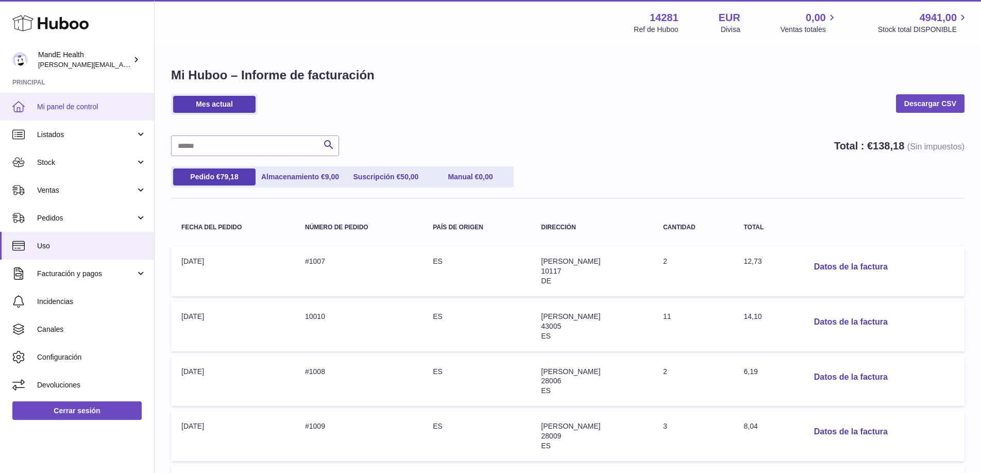
click at [96, 111] on span "Mi panel de control" at bounding box center [91, 107] width 109 height 10
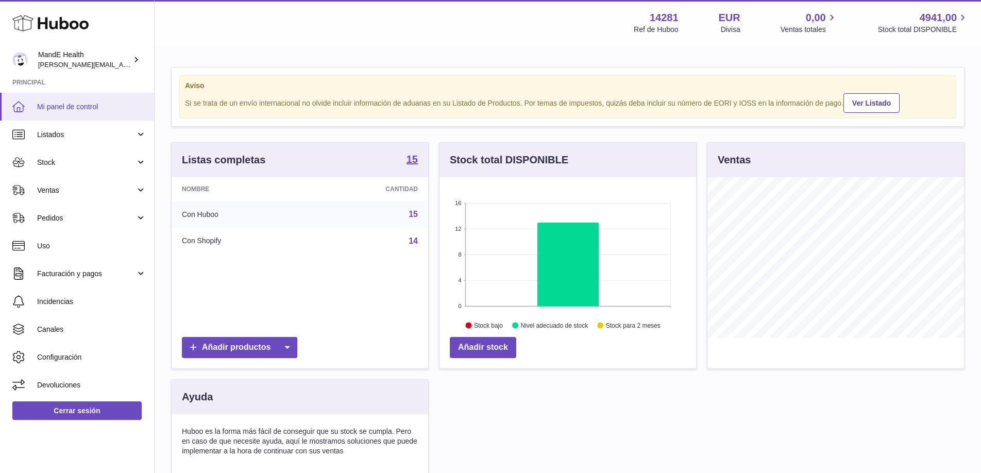
scroll to position [161, 257]
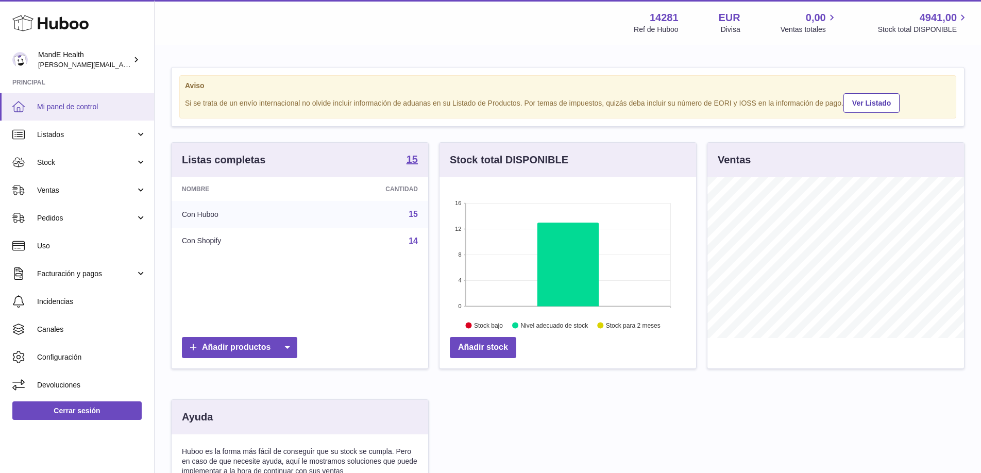
click at [90, 109] on span "Mi panel de control" at bounding box center [91, 107] width 109 height 10
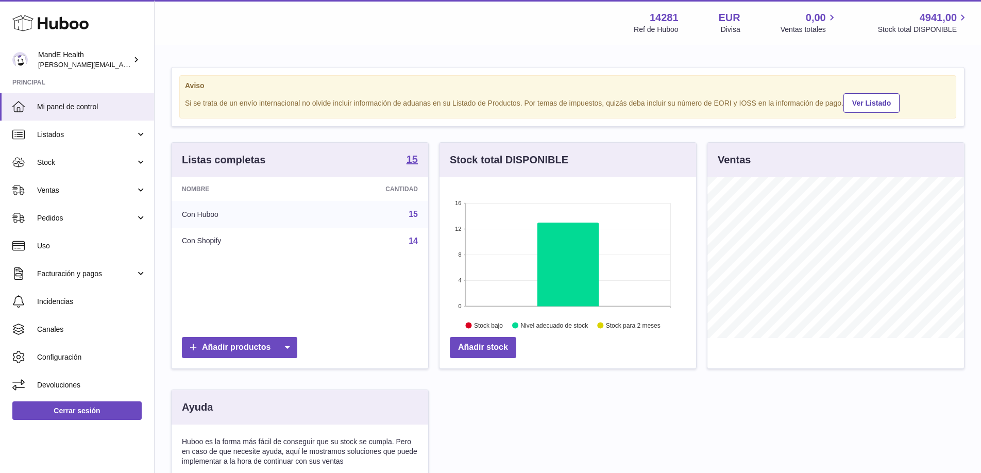
scroll to position [161, 257]
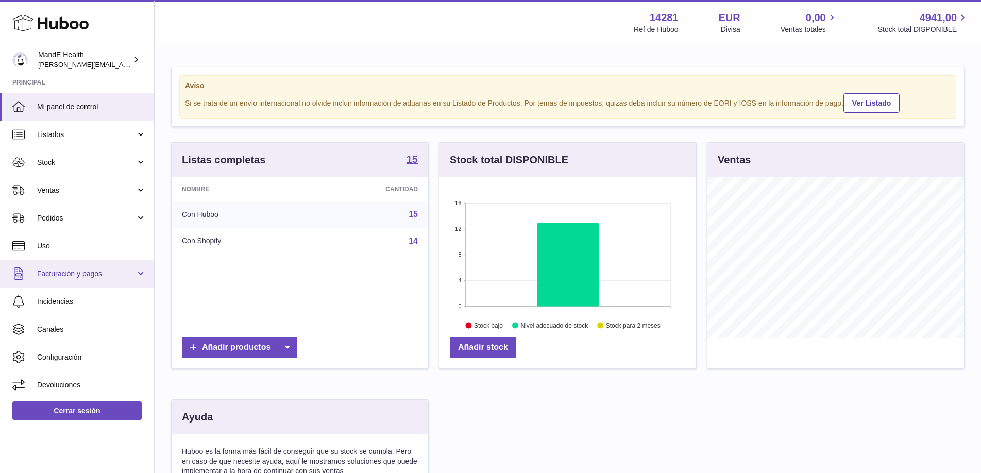
click at [71, 273] on span "Facturación y pagos" at bounding box center [86, 274] width 98 height 10
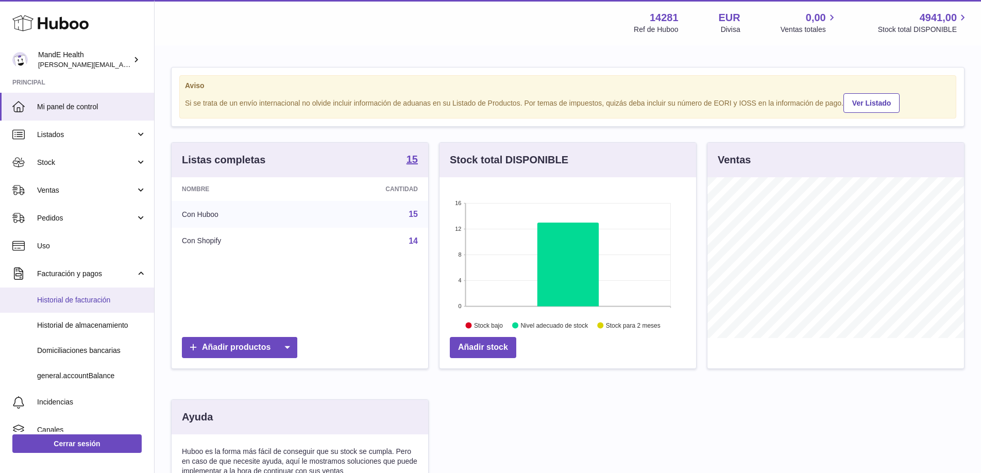
click at [70, 304] on span "Historial de facturación" at bounding box center [91, 300] width 109 height 10
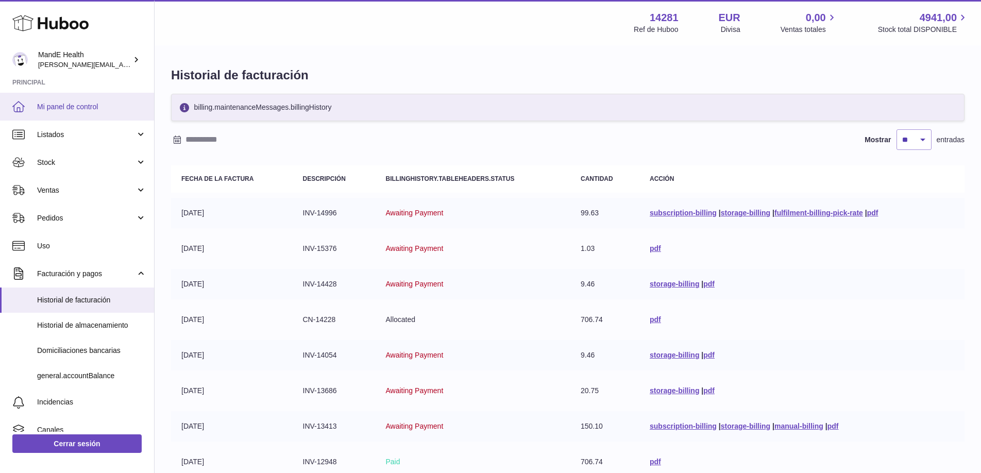
click at [90, 113] on link "Mi panel de control" at bounding box center [77, 107] width 154 height 28
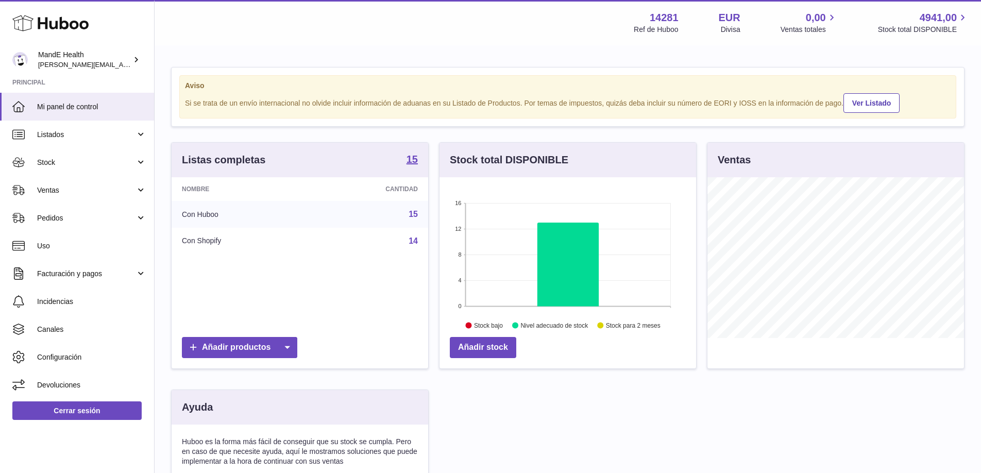
scroll to position [161, 257]
